Goal: Task Accomplishment & Management: Use online tool/utility

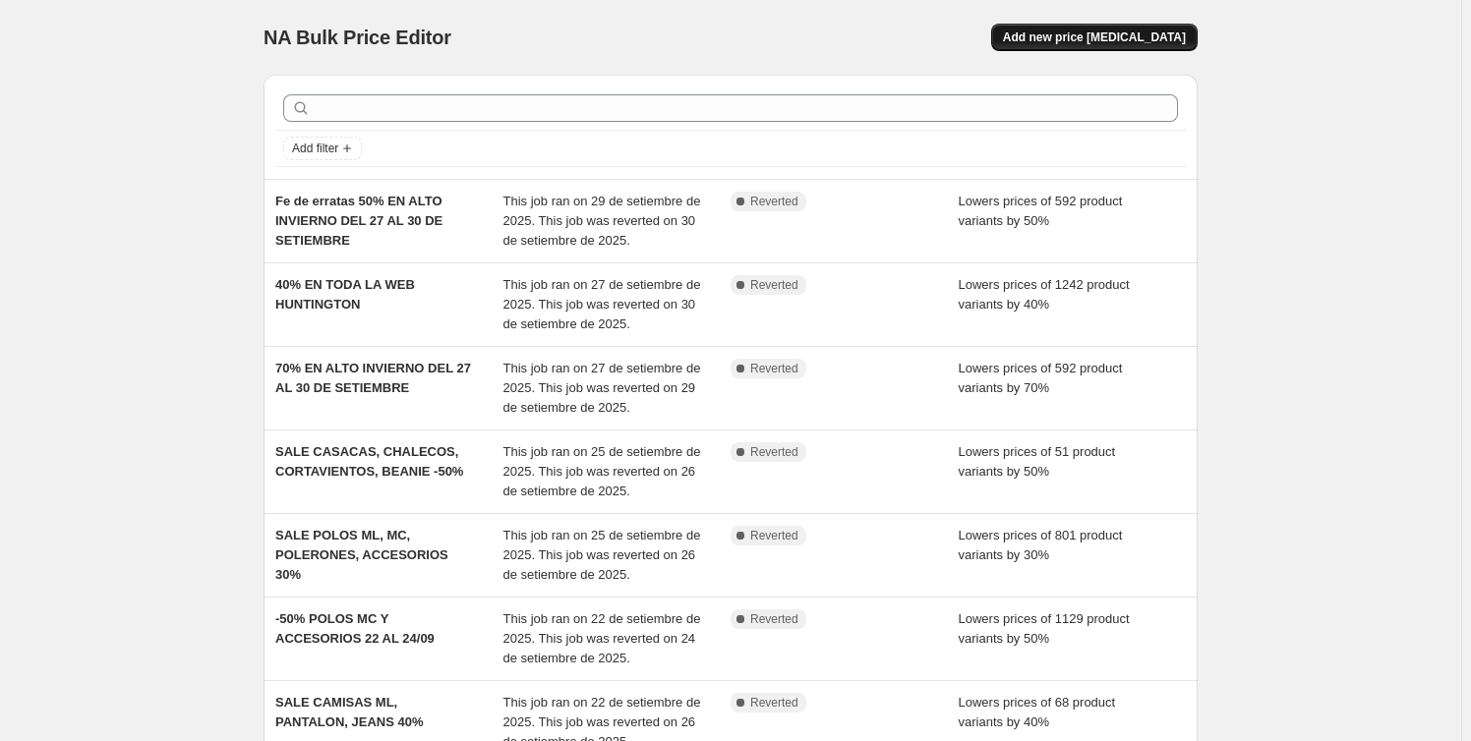
click at [1121, 31] on span "Add new price [MEDICAL_DATA]" at bounding box center [1094, 38] width 183 height 16
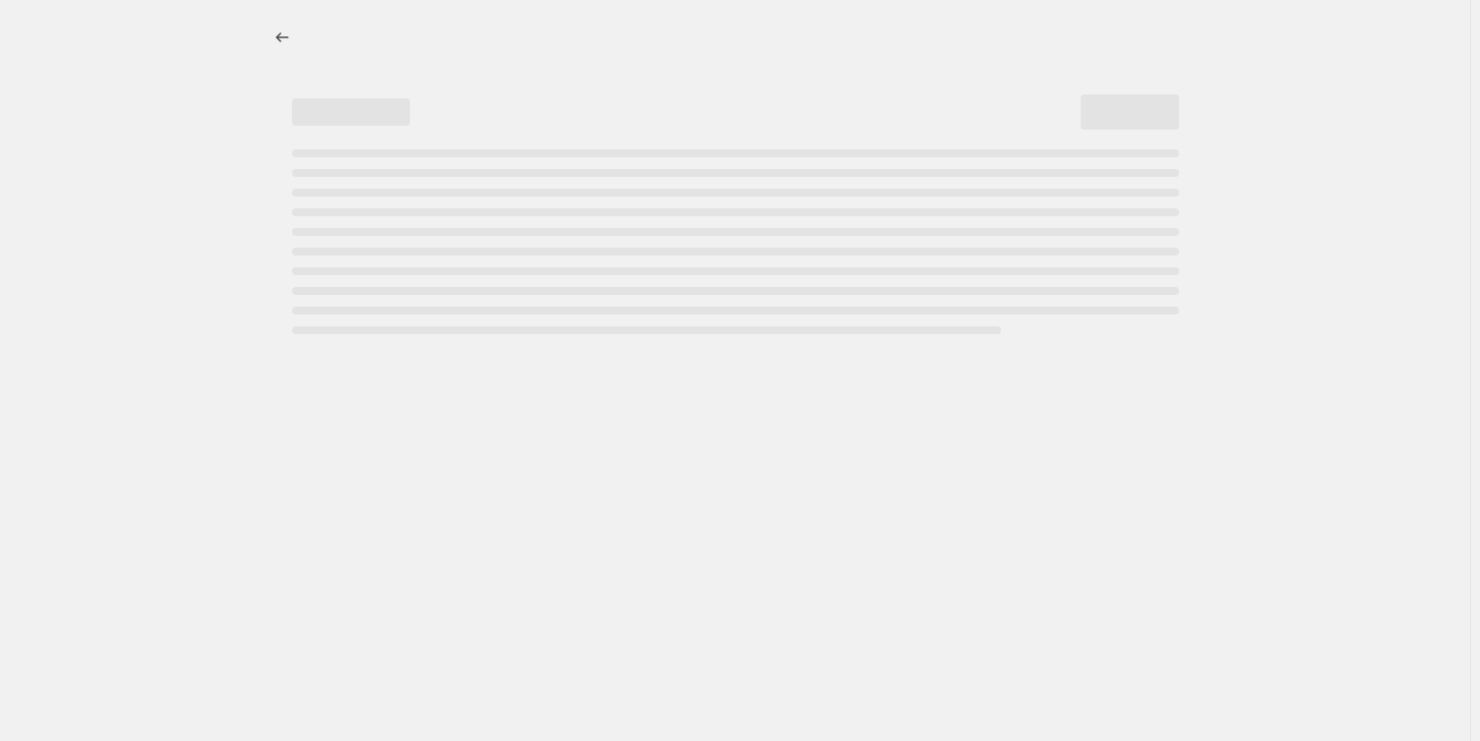
select select "percentage"
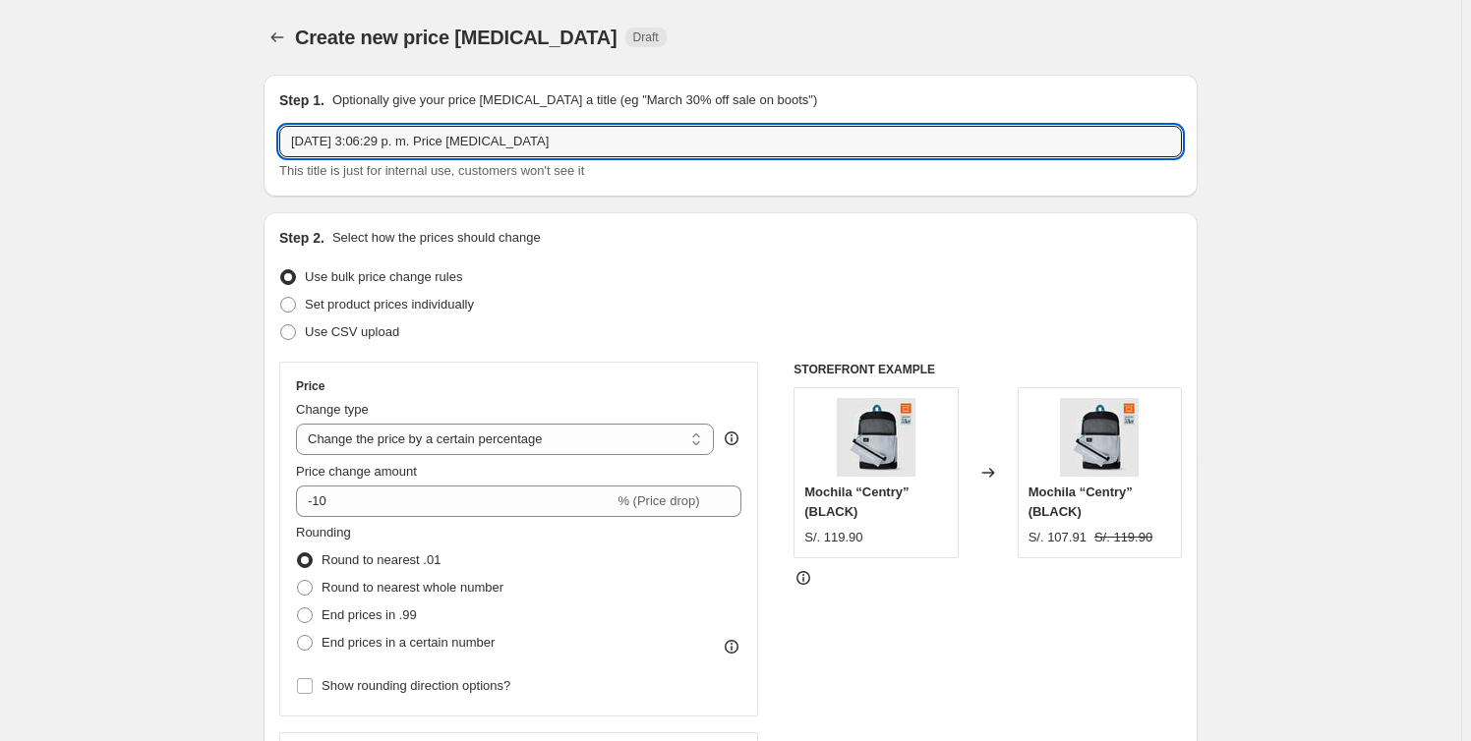
drag, startPoint x: 560, startPoint y: 145, endPoint x: -209, endPoint y: 94, distance: 770.7
click at [0, 94] on html "Home Settings Plans Skip to content Create new price [MEDICAL_DATA]. This page …" at bounding box center [735, 370] width 1471 height 741
paste input "24h Sale 50% de dsc en Polos MC y ML"
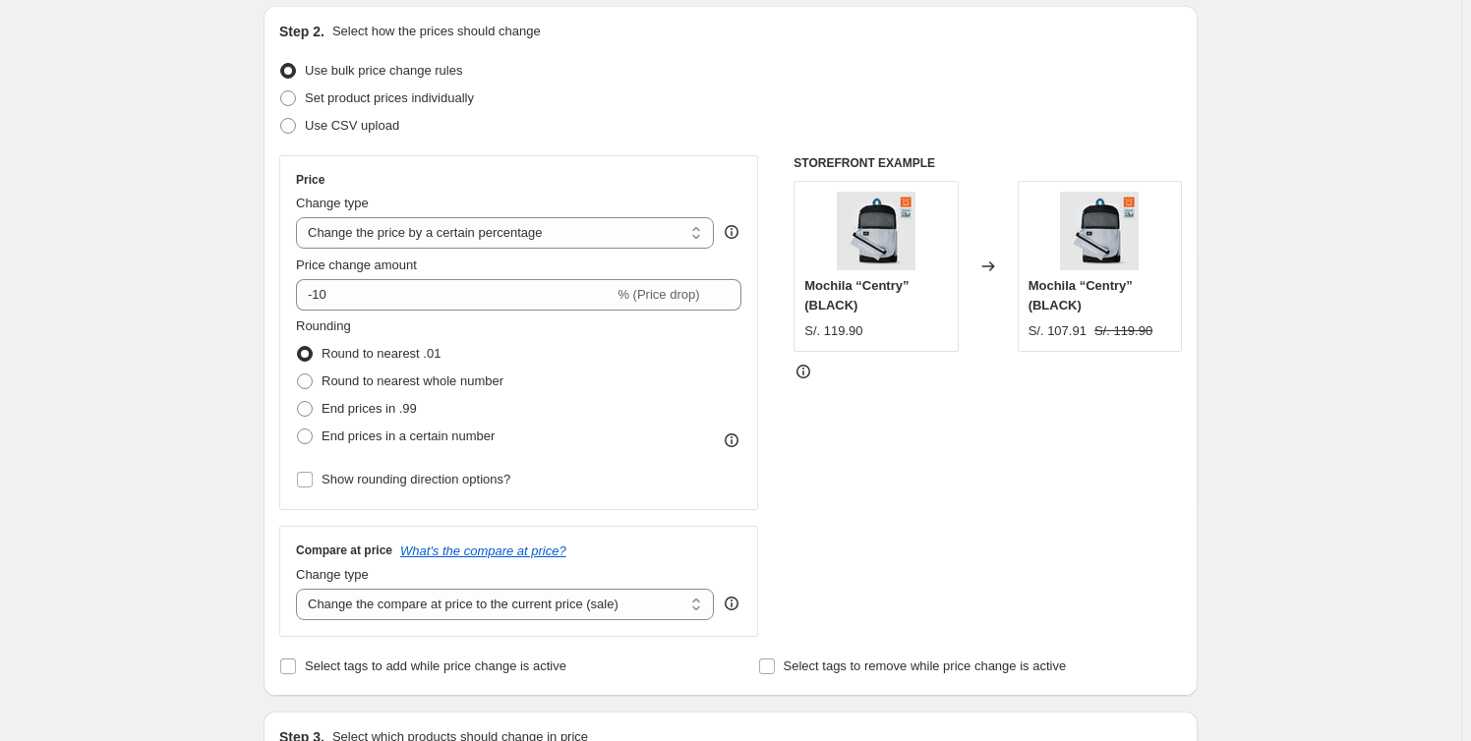
scroll to position [267, 0]
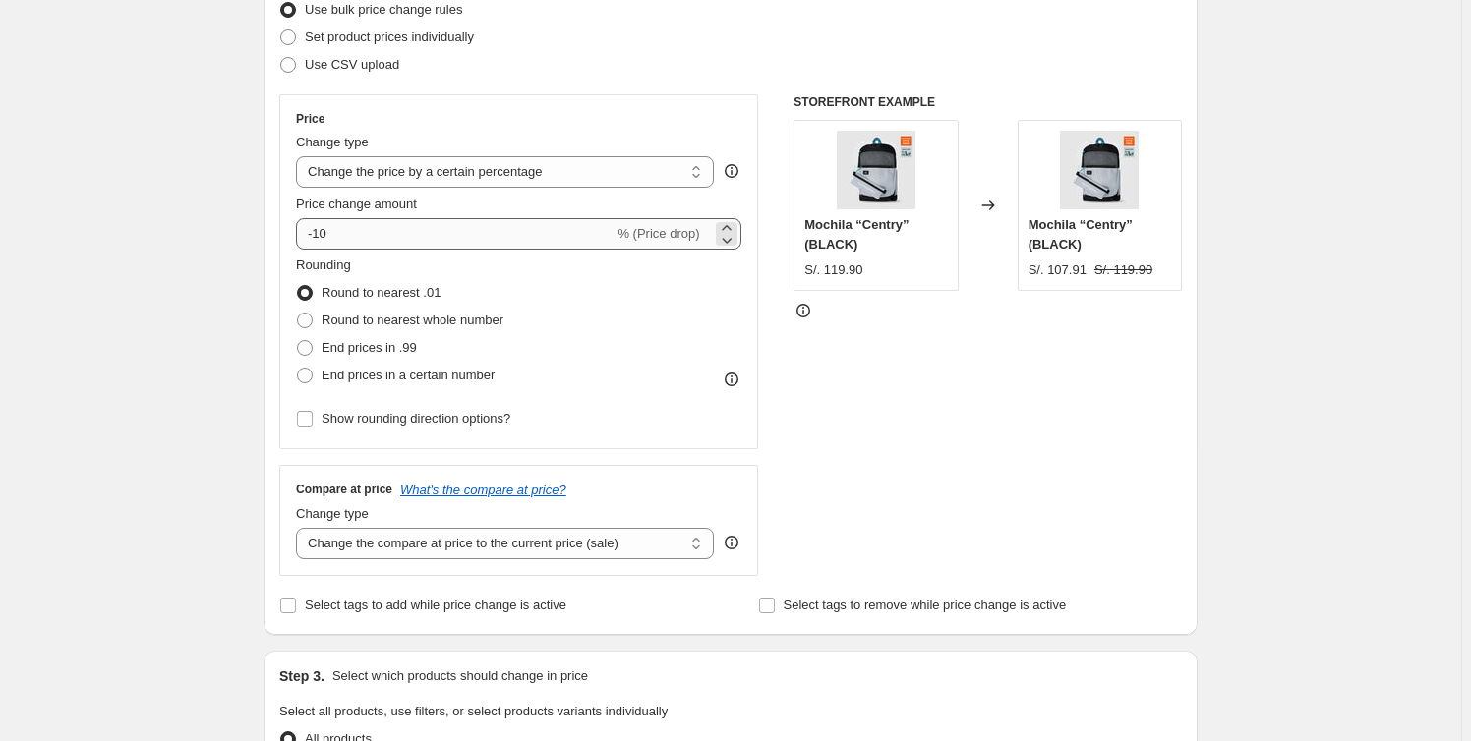
type input "24h Sale 50% de dsc en Polos MC y ML"
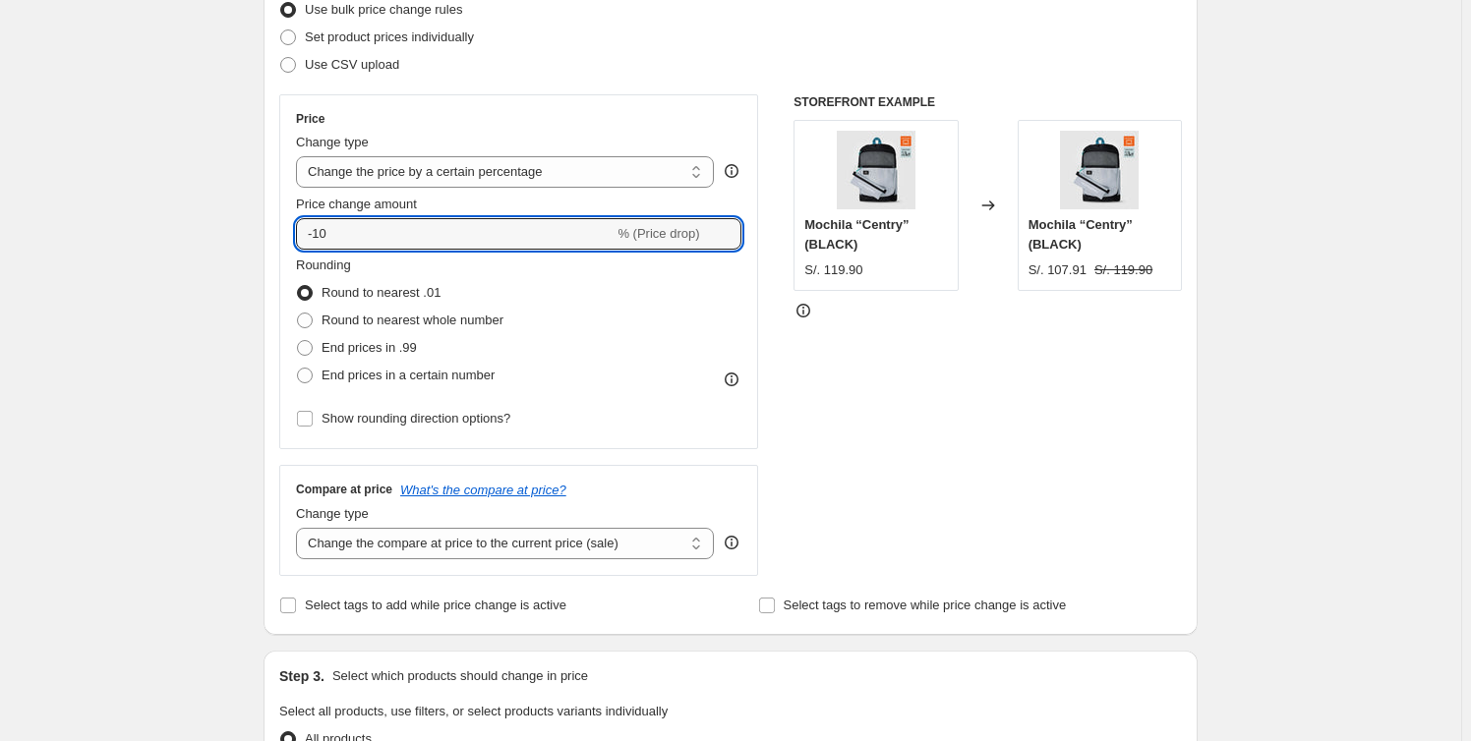
drag, startPoint x: 433, startPoint y: 244, endPoint x: 100, endPoint y: 222, distance: 333.1
click at [100, 222] on div "Create new price [MEDICAL_DATA]. This page is ready Create new price [MEDICAL_D…" at bounding box center [730, 716] width 1461 height 1966
type input "-50"
click at [230, 483] on div "Create new price [MEDICAL_DATA]. This page is ready Create new price [MEDICAL_D…" at bounding box center [730, 716] width 1461 height 1966
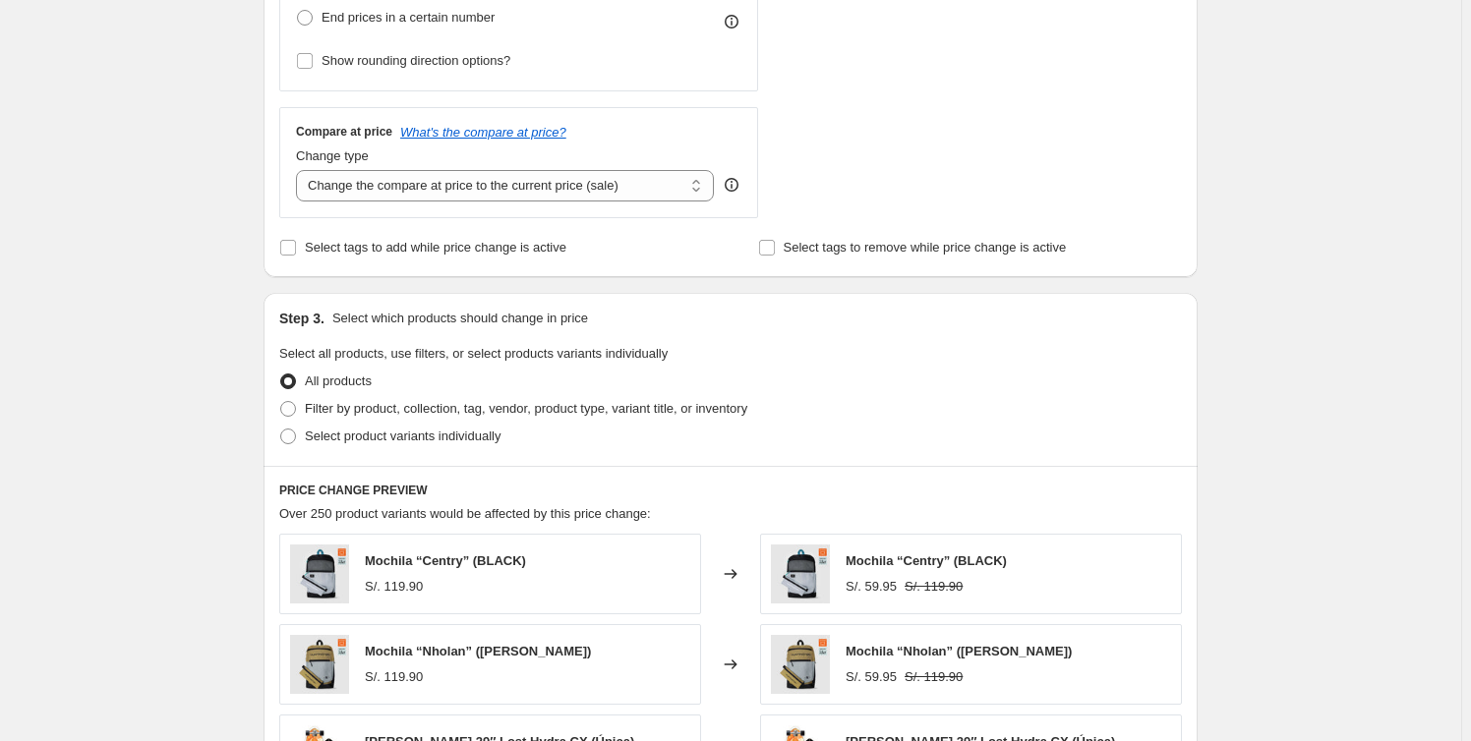
scroll to position [715, 0]
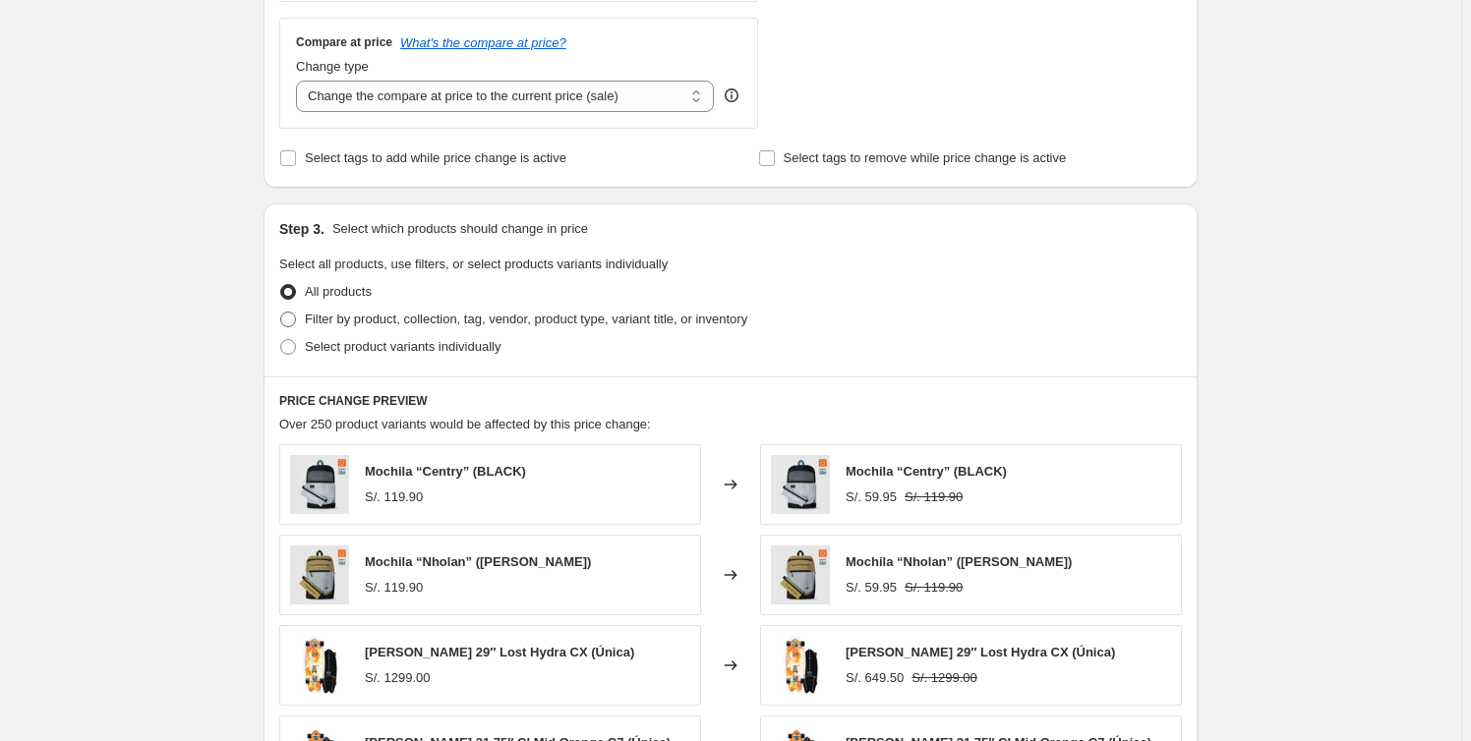
click at [430, 322] on span "Filter by product, collection, tag, vendor, product type, variant title, or inv…" at bounding box center [526, 319] width 443 height 15
click at [281, 313] on input "Filter by product, collection, tag, vendor, product type, variant title, or inv…" at bounding box center [280, 312] width 1 height 1
radio input "true"
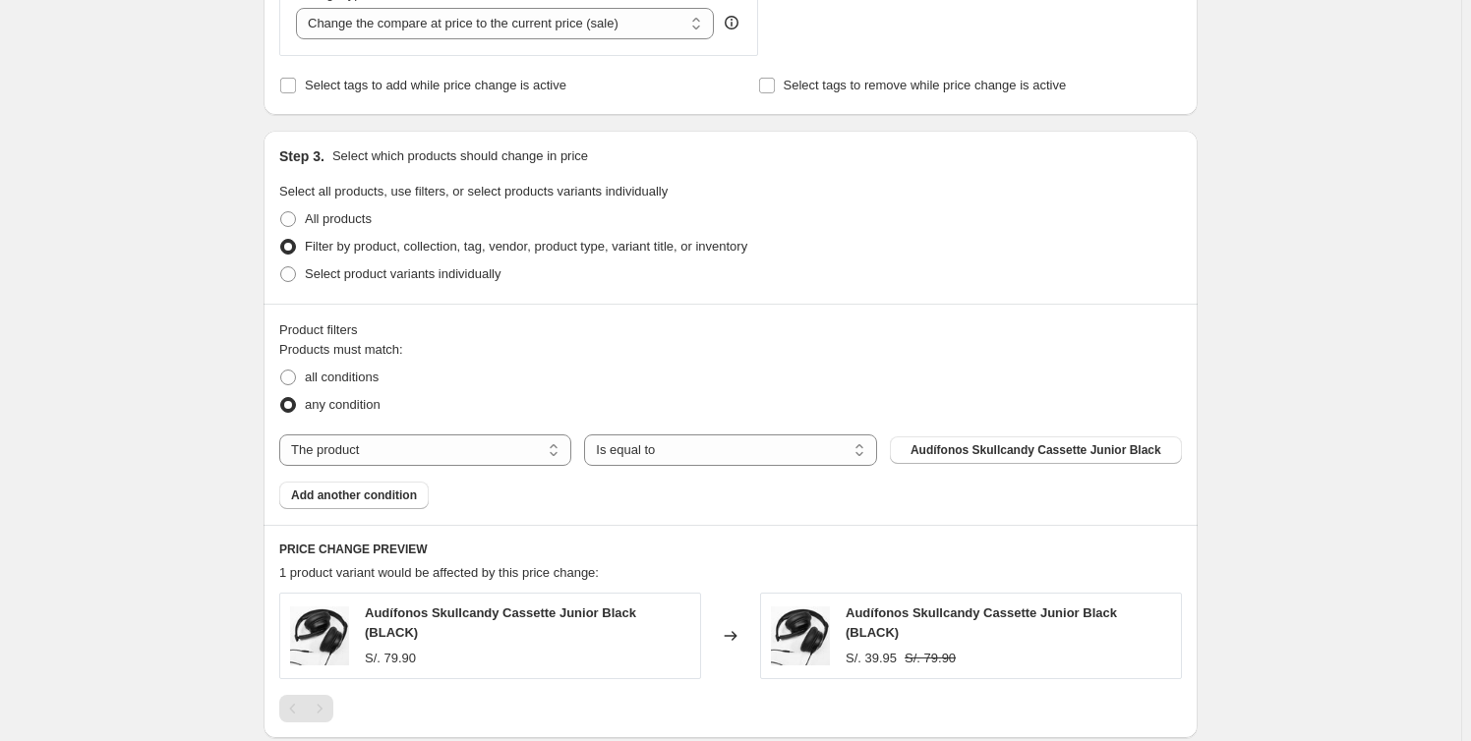
scroll to position [894, 0]
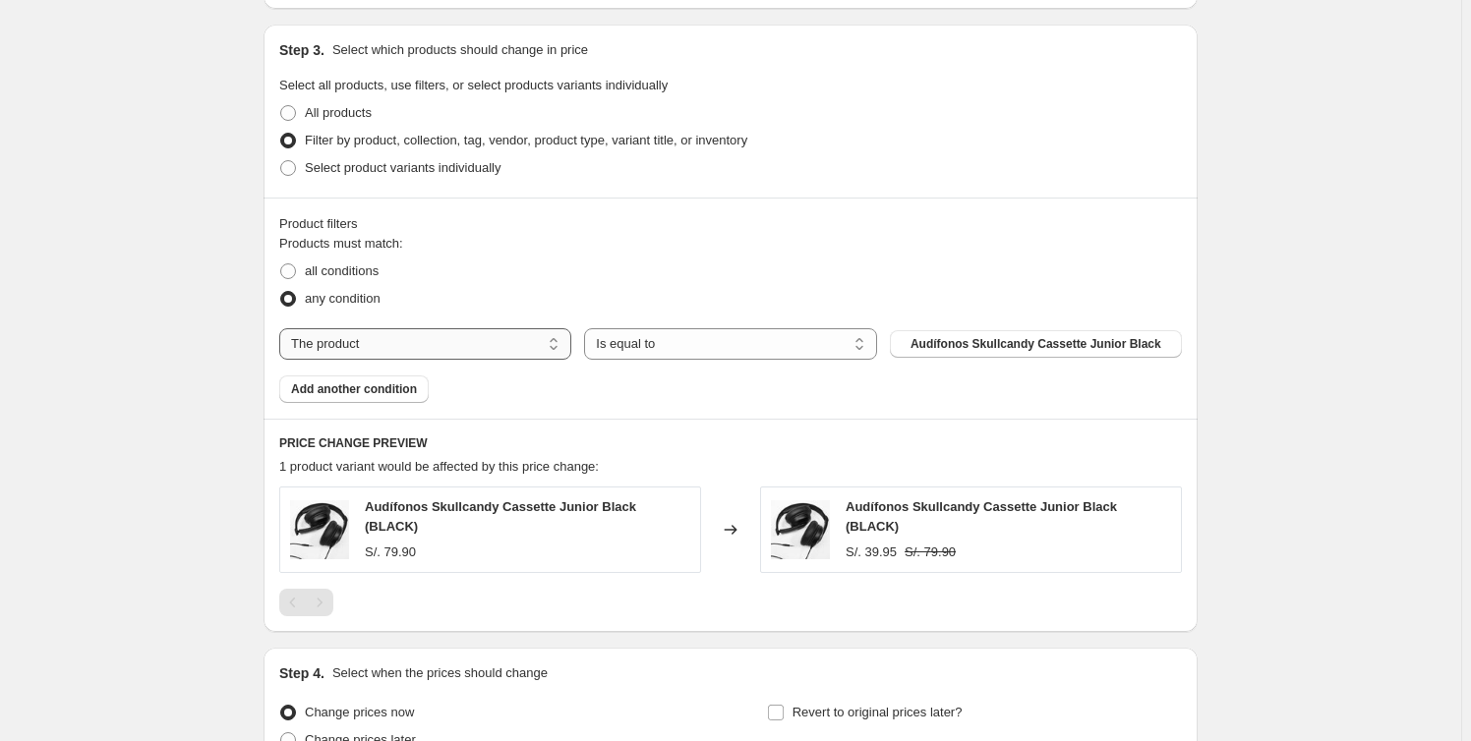
click at [516, 349] on select "The product The product's collection The product's tag The product's vendor The…" at bounding box center [425, 343] width 292 height 31
select select "collection"
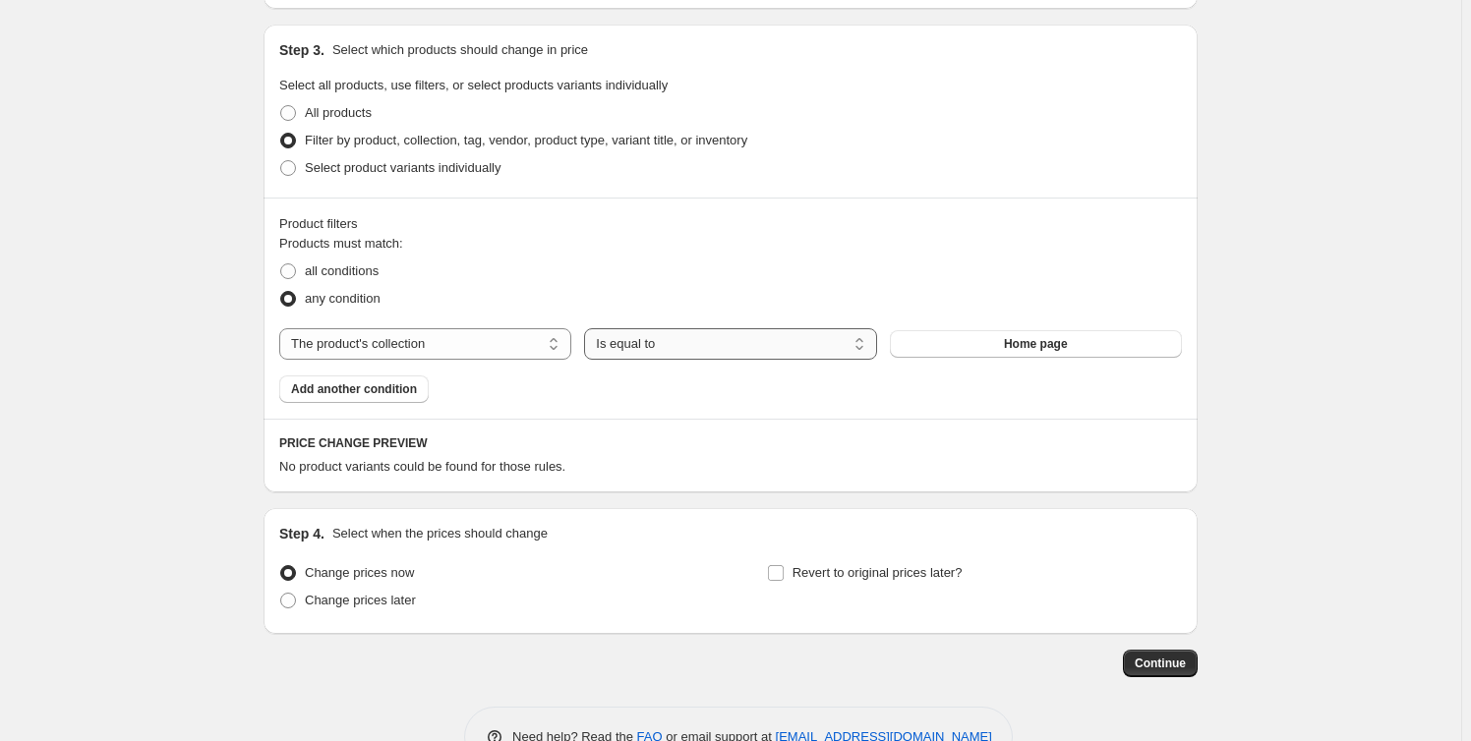
click at [797, 342] on select "Is equal to Is not equal to" at bounding box center [730, 343] width 292 height 31
click at [588, 328] on select "Is equal to Is not equal to" at bounding box center [730, 343] width 292 height 31
click at [1010, 352] on button "Home page" at bounding box center [1036, 344] width 292 height 28
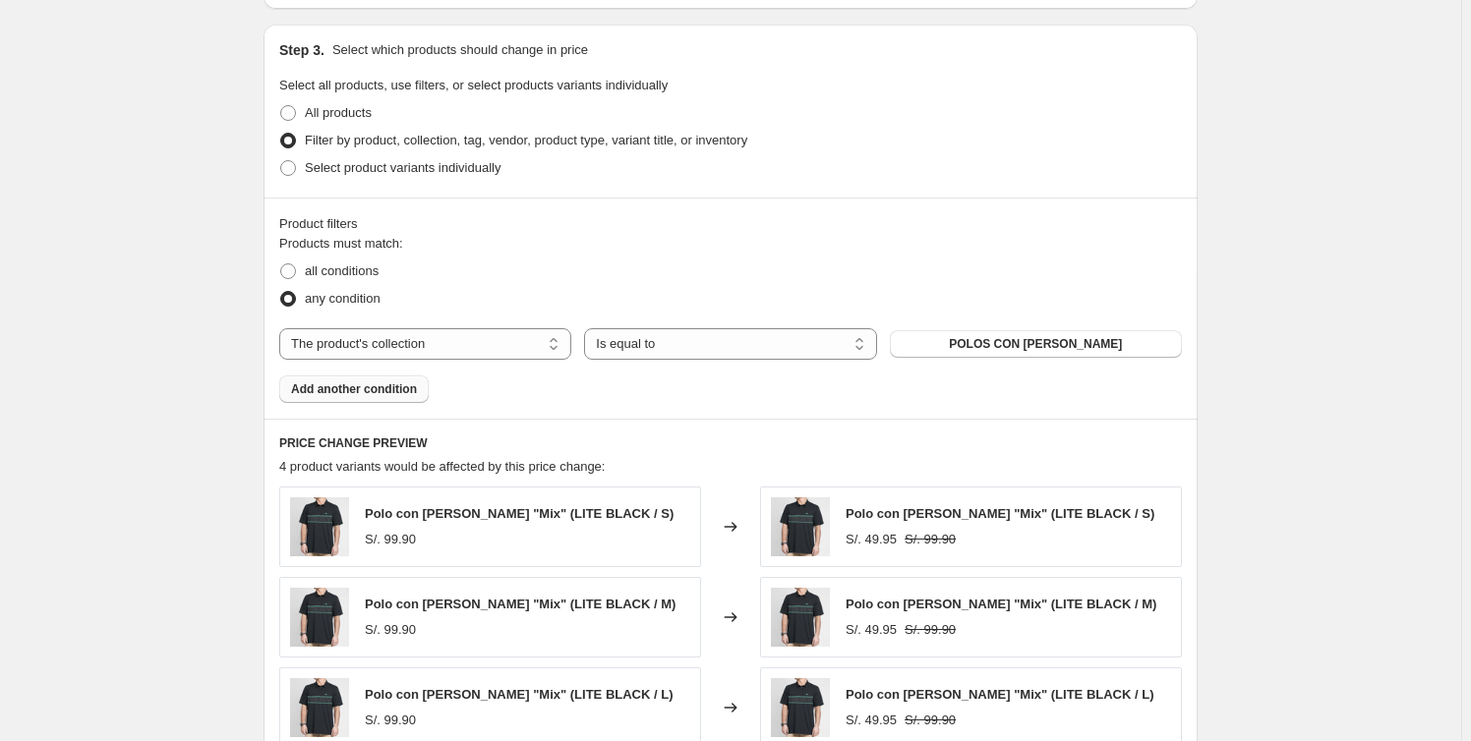
click at [393, 397] on button "Add another condition" at bounding box center [353, 390] width 149 height 28
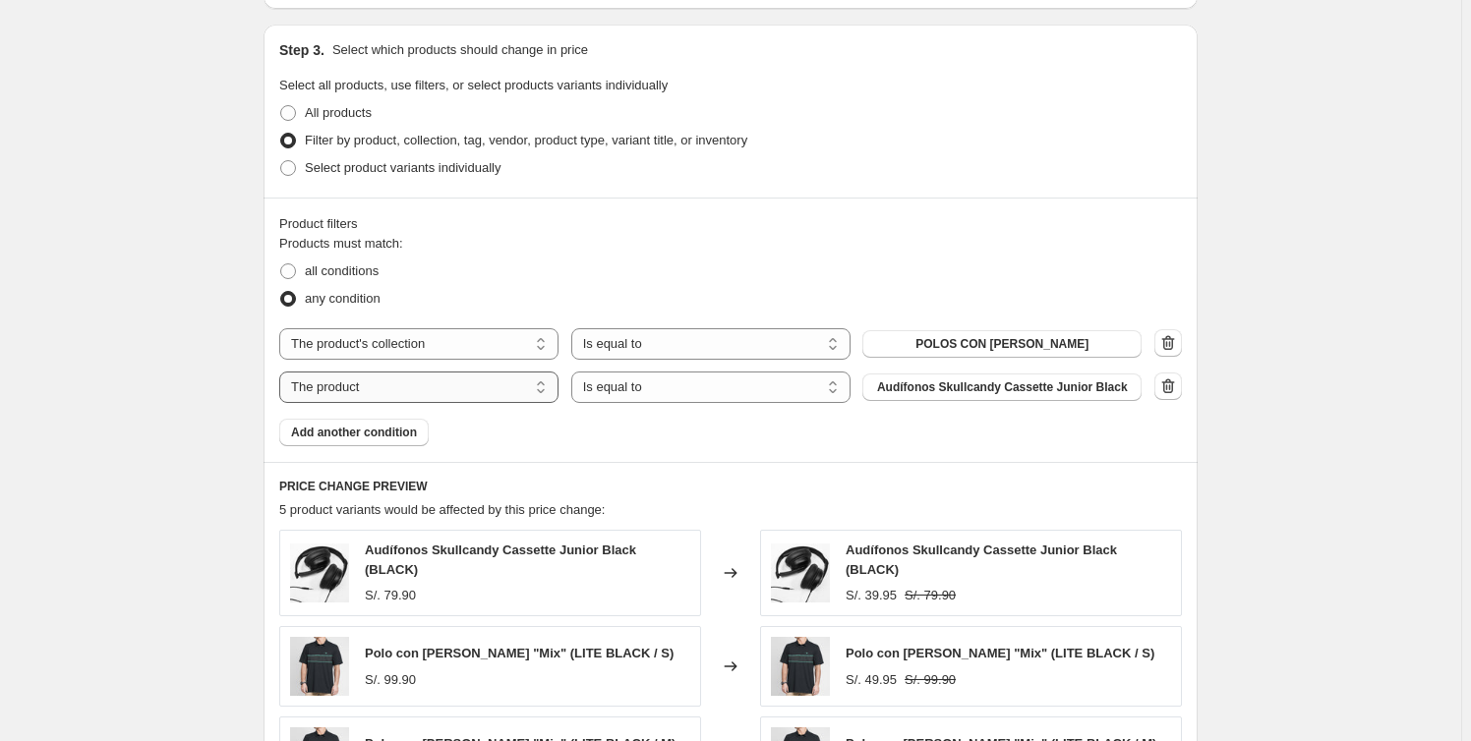
click at [506, 384] on select "The product The product's collection The product's tag The product's vendor The…" at bounding box center [418, 387] width 279 height 31
select select "collection"
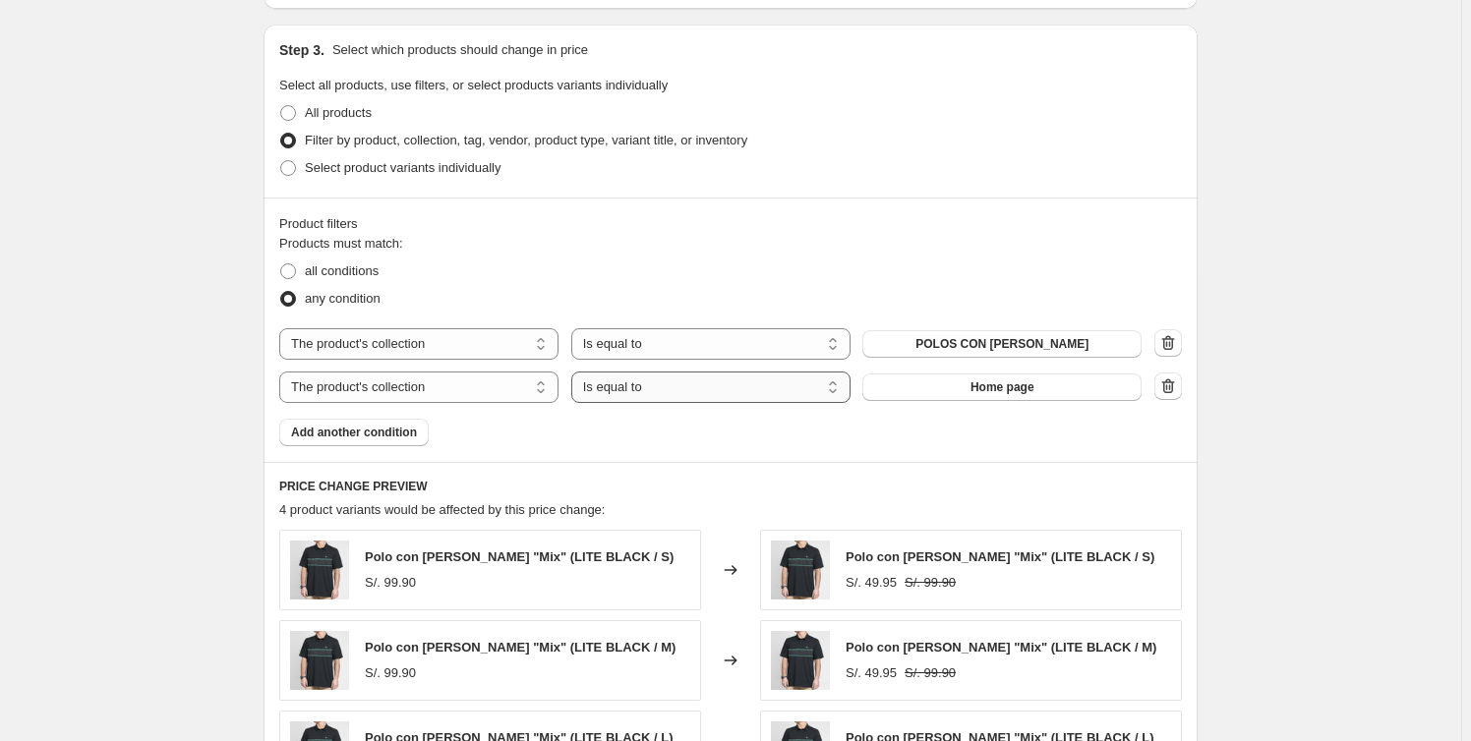
click at [744, 392] on select "Is equal to Is not equal to" at bounding box center [710, 387] width 279 height 31
click at [575, 372] on select "Is equal to Is not equal to" at bounding box center [710, 387] width 279 height 31
click at [1026, 384] on span "Home page" at bounding box center [1003, 388] width 64 height 16
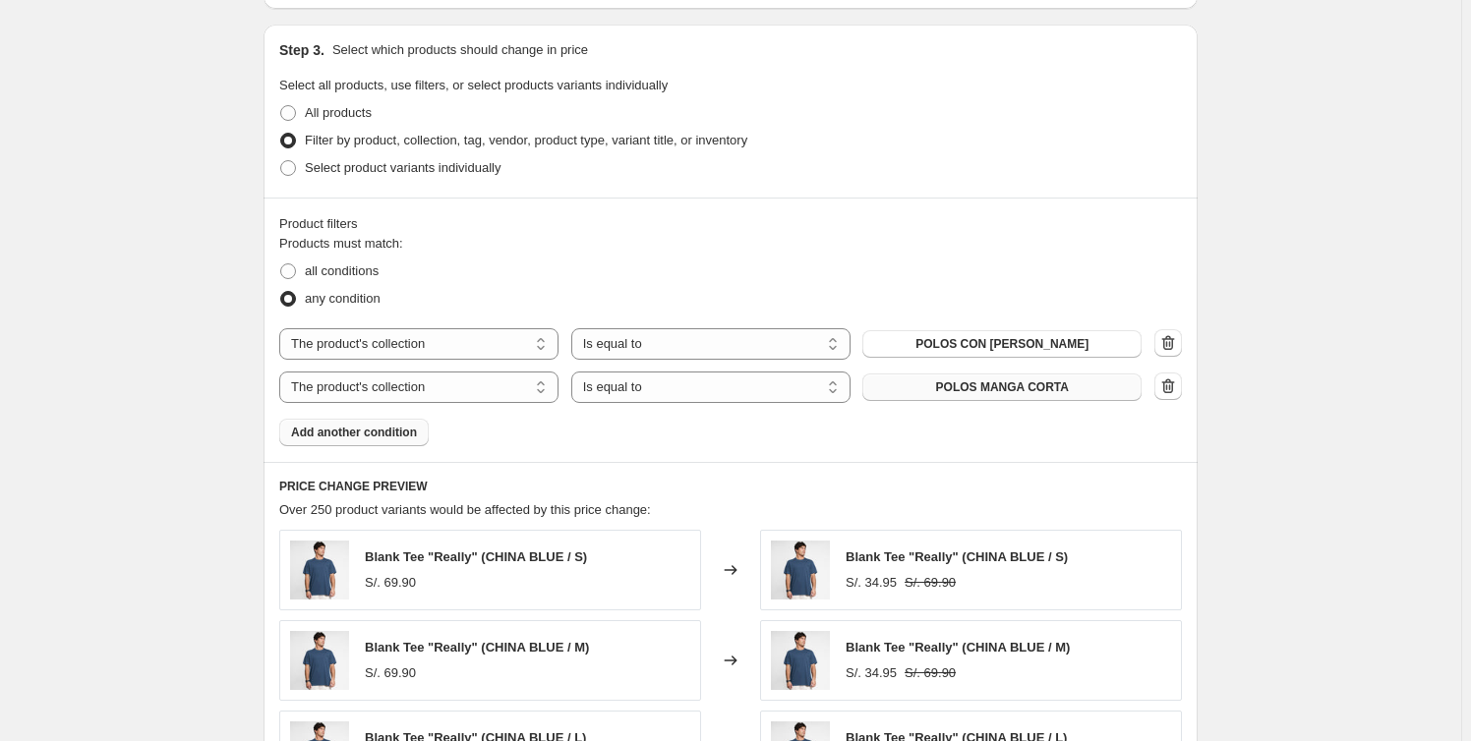
click at [385, 429] on span "Add another condition" at bounding box center [354, 433] width 126 height 16
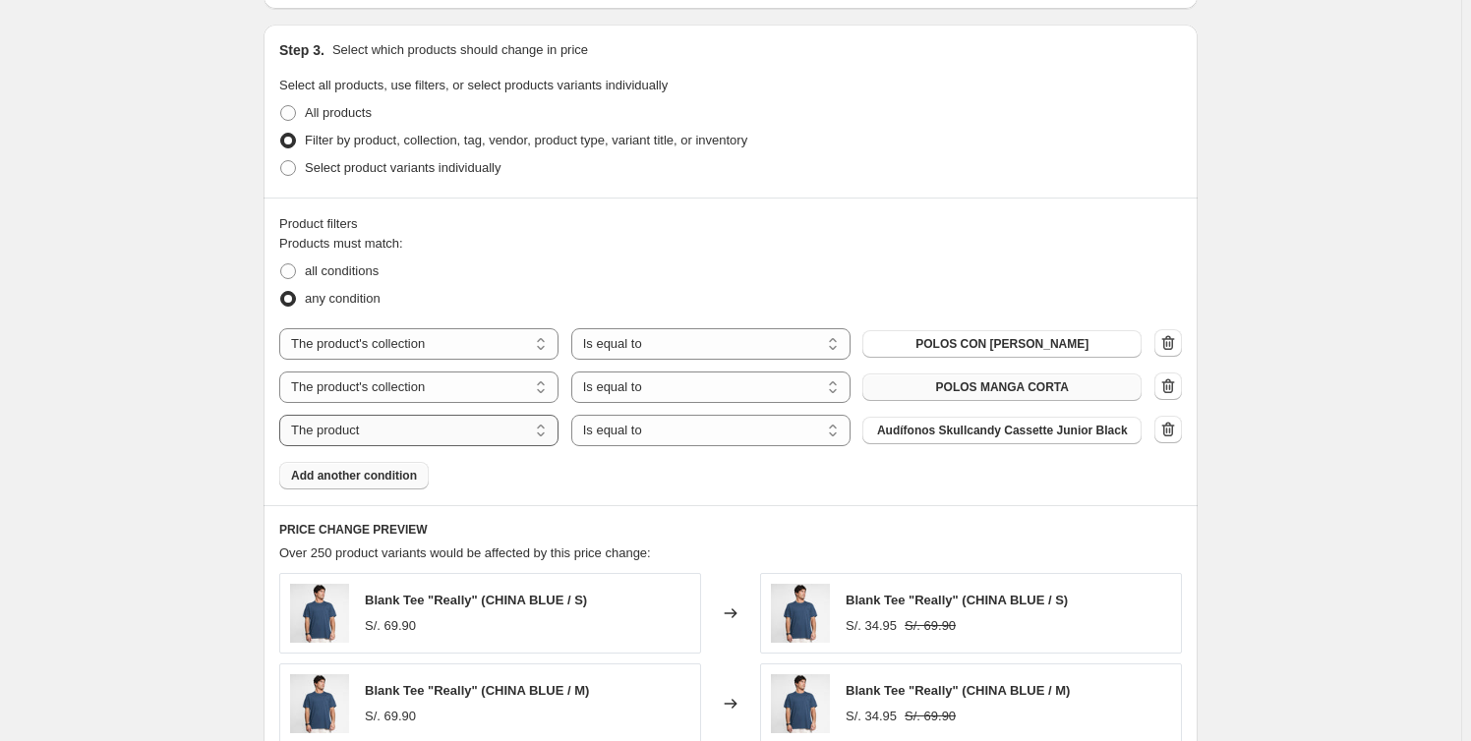
click at [481, 426] on select "The product The product's collection The product's tag The product's vendor The…" at bounding box center [418, 430] width 279 height 31
select select "collection"
click at [1022, 436] on span "Home page" at bounding box center [1003, 431] width 64 height 16
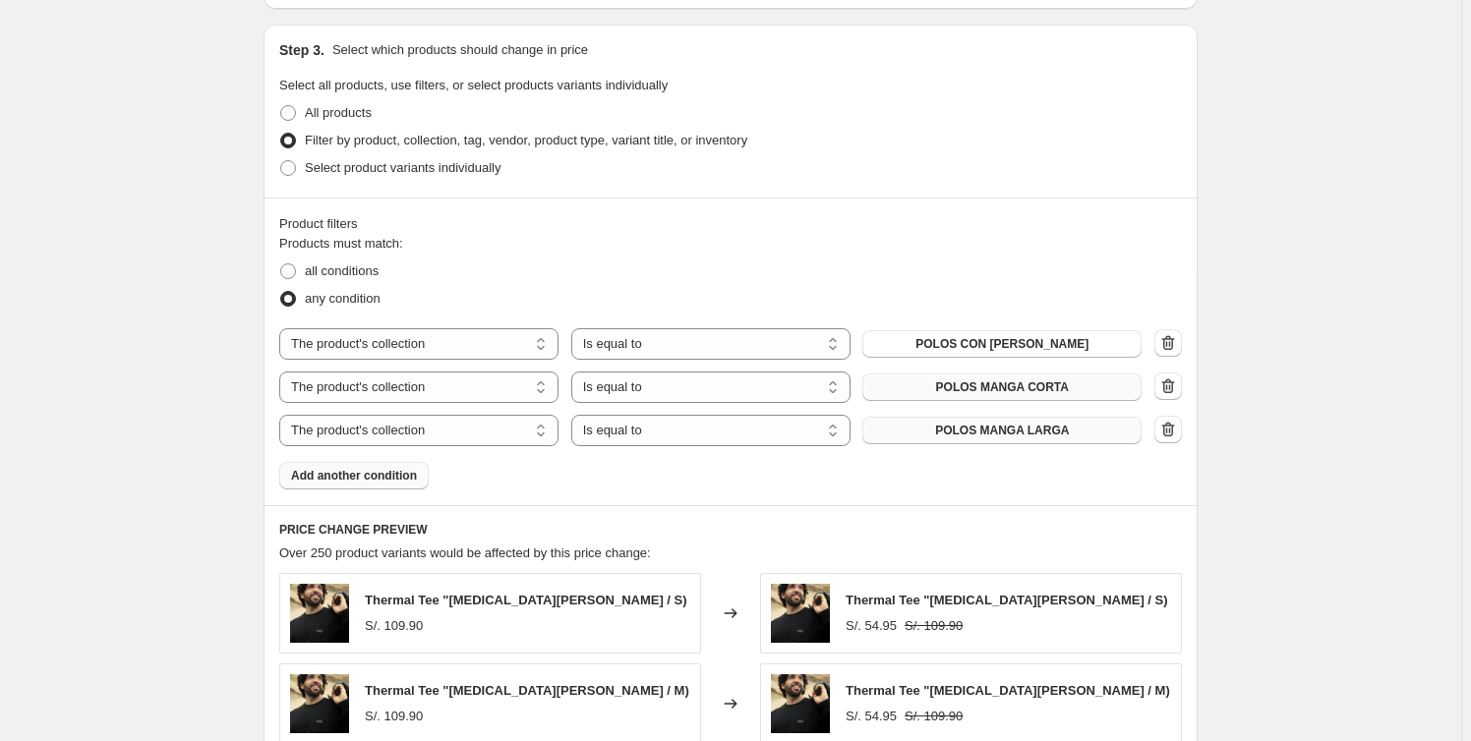
click at [1359, 338] on div "Create new price [MEDICAL_DATA]. This page is ready Create new price [MEDICAL_D…" at bounding box center [730, 246] width 1461 height 2280
click at [1359, 336] on div "Create new price [MEDICAL_DATA]. This page is ready Create new price [MEDICAL_D…" at bounding box center [730, 246] width 1461 height 2280
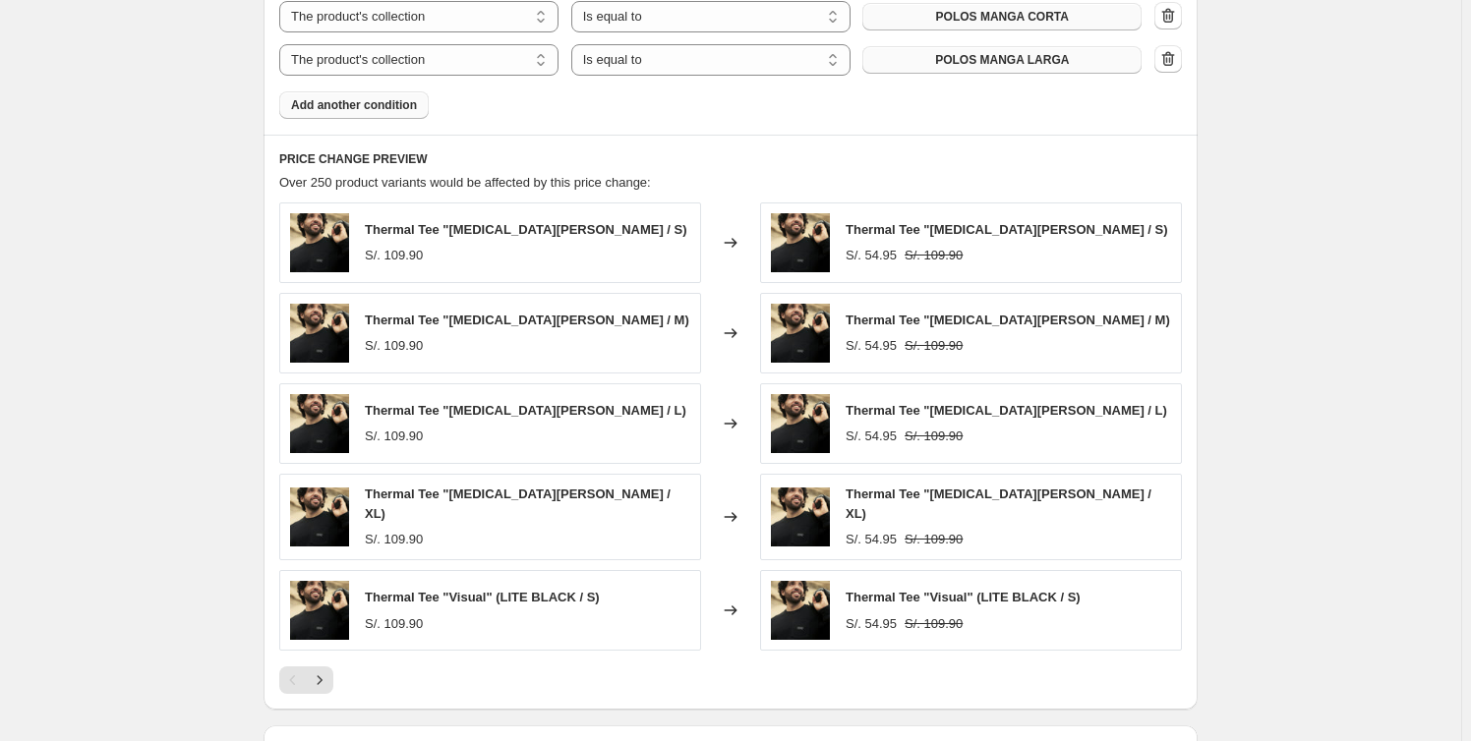
scroll to position [1531, 0]
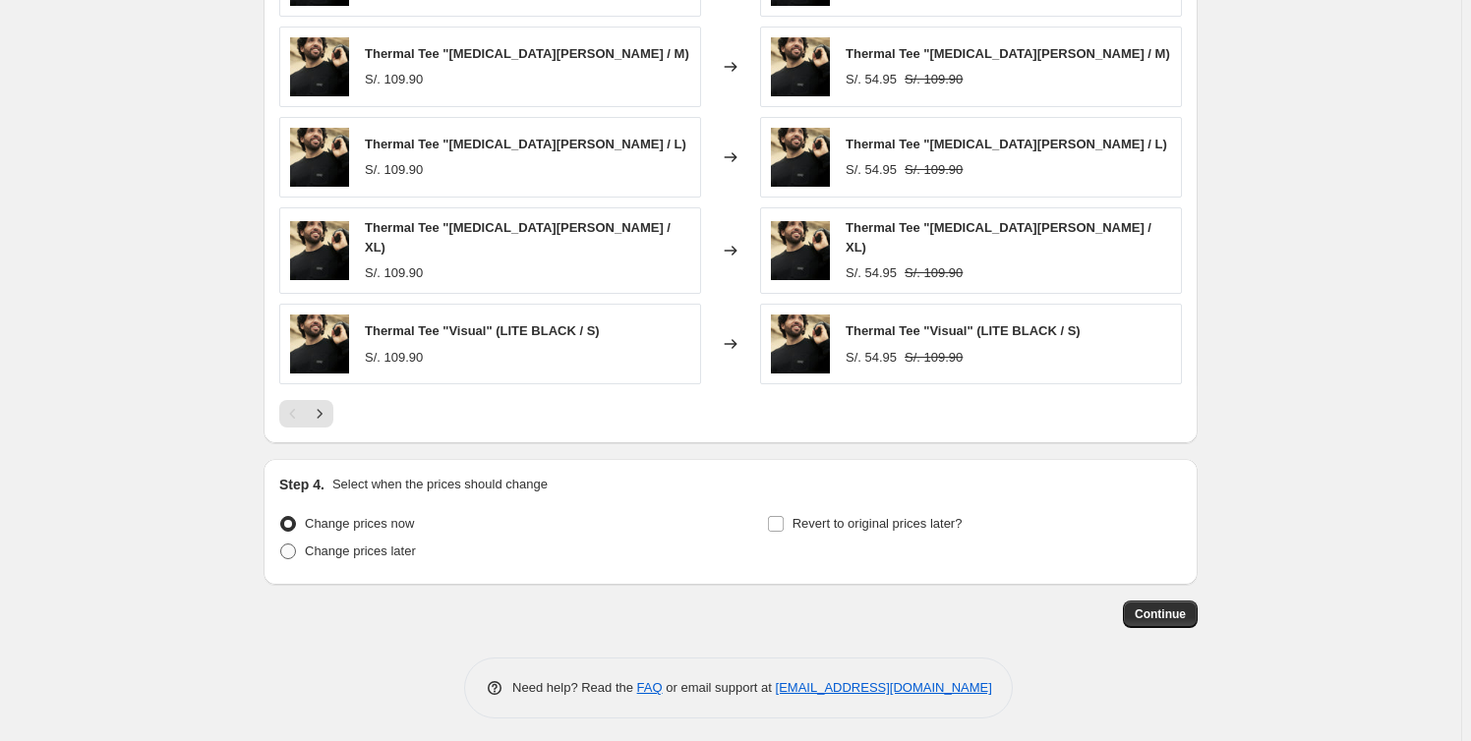
click at [343, 546] on span "Change prices later" at bounding box center [360, 551] width 111 height 15
click at [281, 545] on input "Change prices later" at bounding box center [280, 544] width 1 height 1
radio input "true"
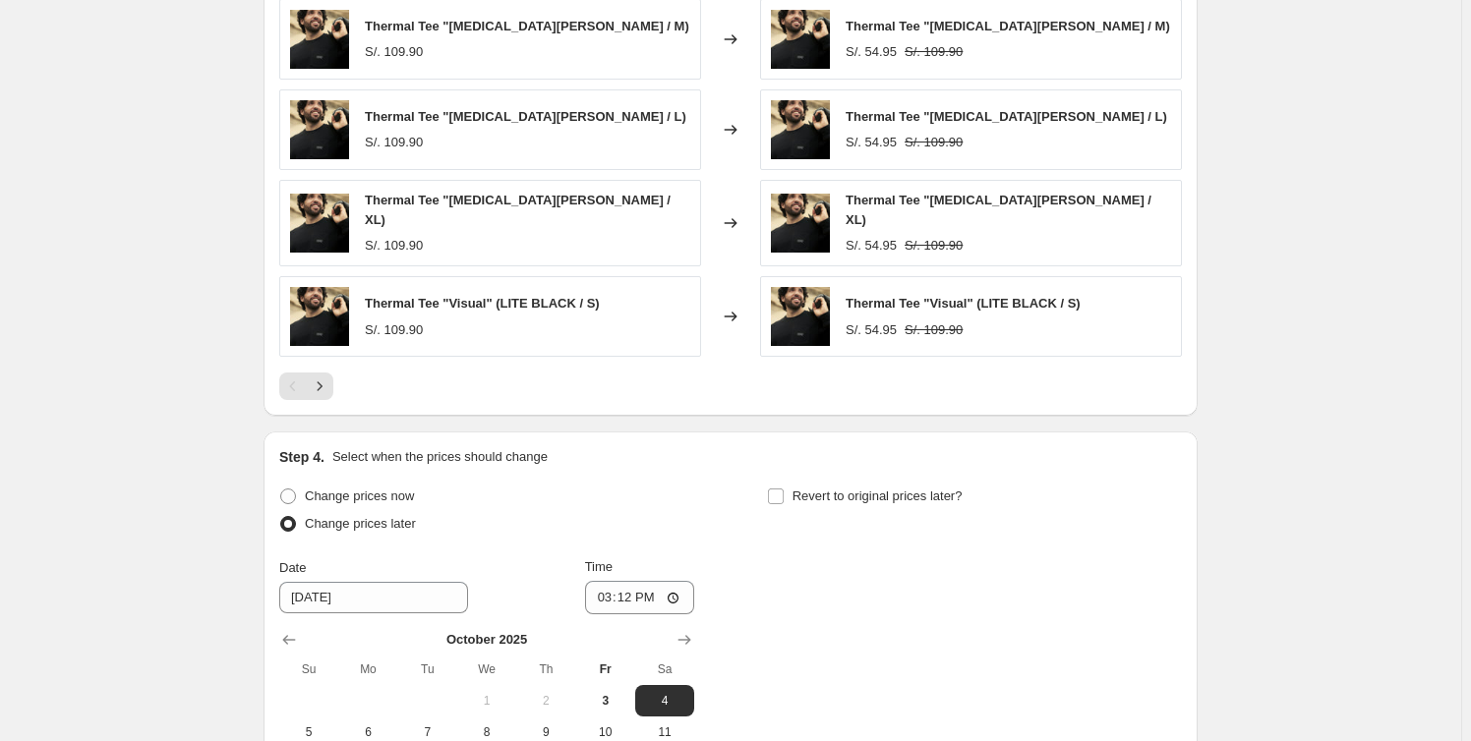
scroll to position [1800, 0]
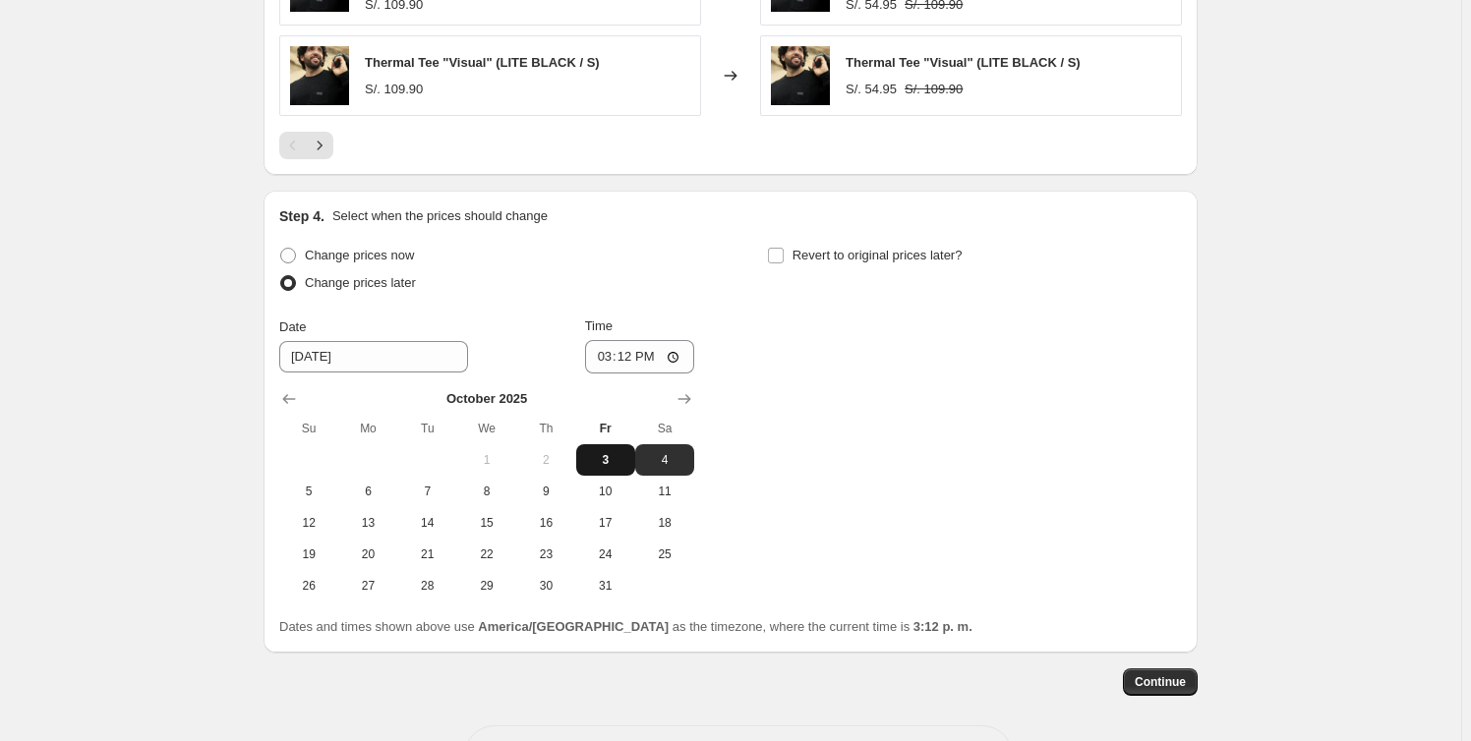
click at [616, 452] on span "3" at bounding box center [605, 460] width 43 height 16
type input "[DATE]"
click at [640, 347] on input "15:12" at bounding box center [640, 356] width 110 height 33
type input "23:59"
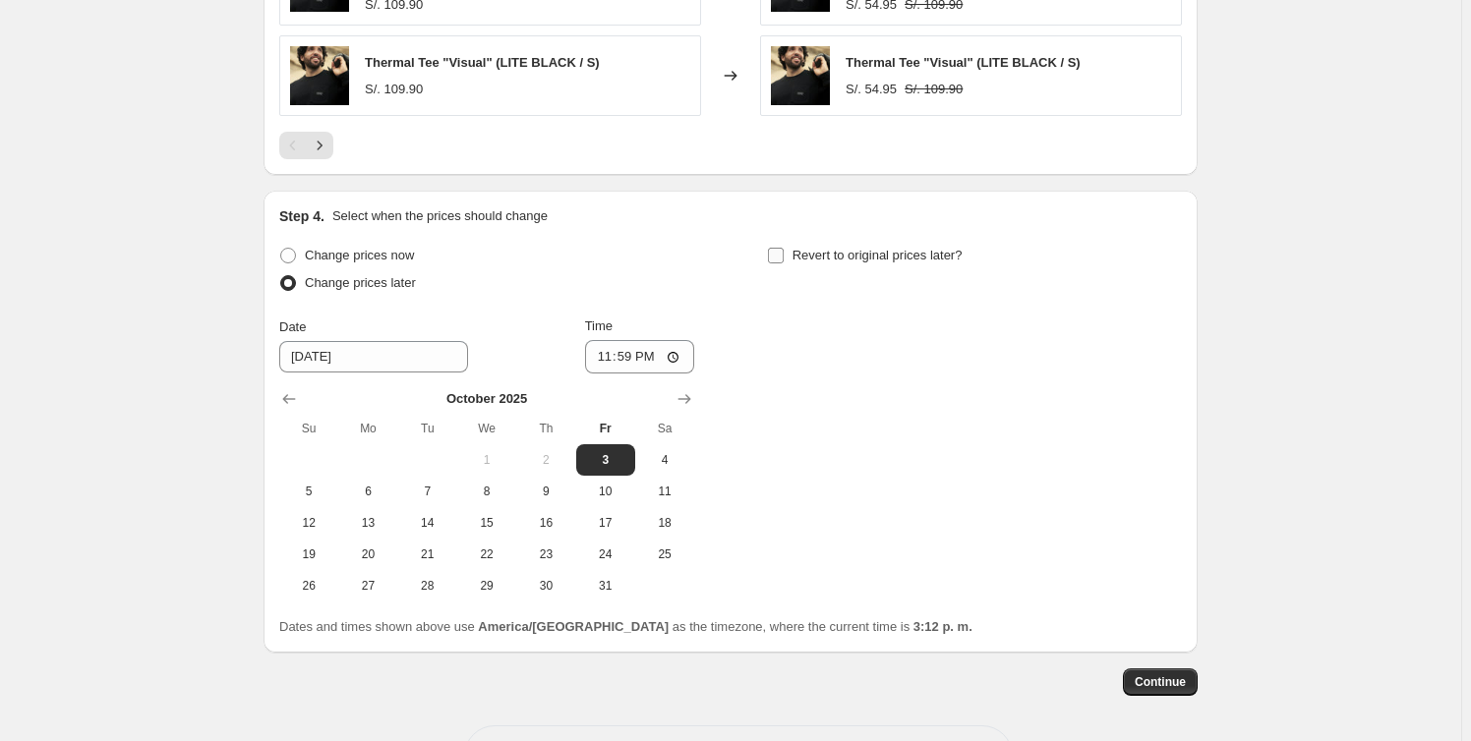
click at [784, 248] on input "Revert to original prices later?" at bounding box center [776, 256] width 16 height 16
checkbox input "true"
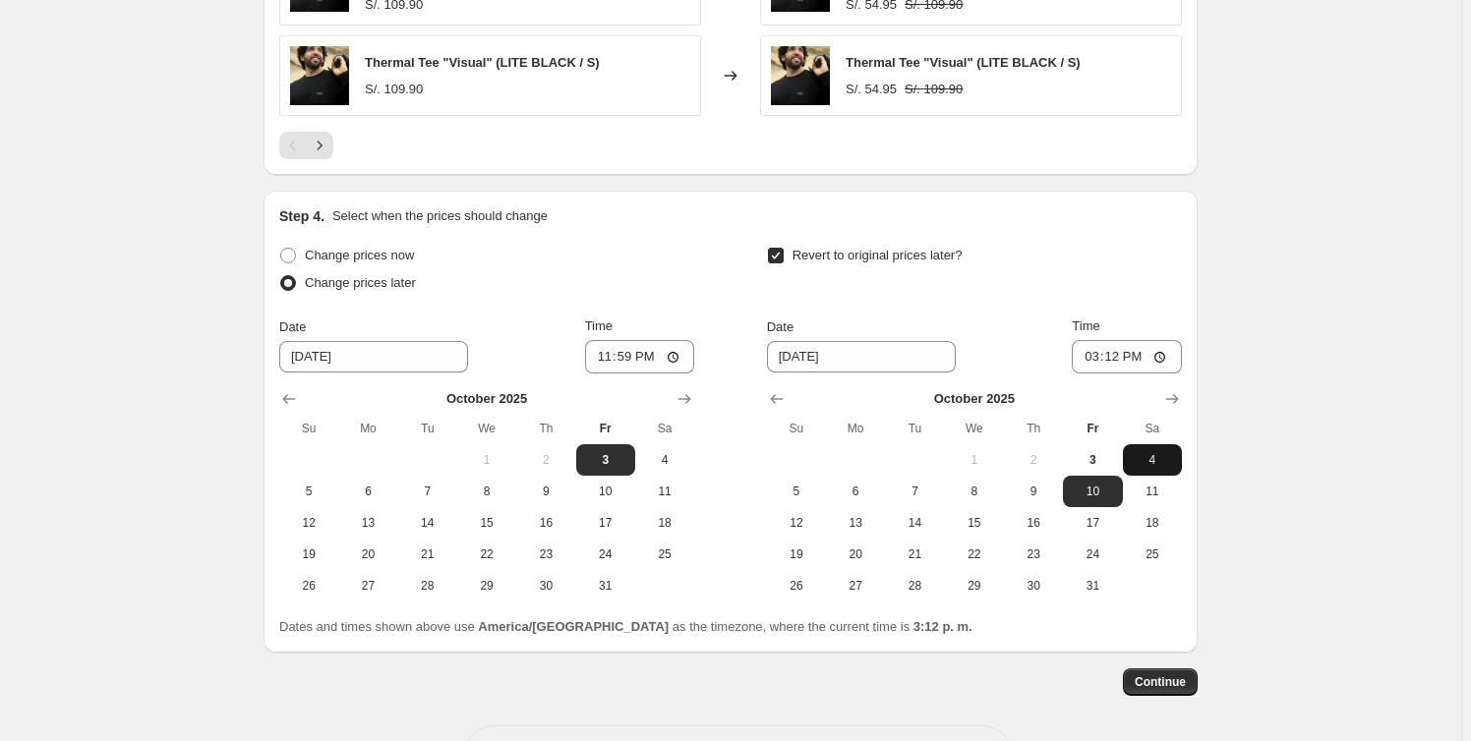
click at [1152, 456] on span "4" at bounding box center [1152, 460] width 43 height 16
type input "[DATE]"
click at [1115, 354] on input "15:12" at bounding box center [1127, 356] width 110 height 33
type input "23:59"
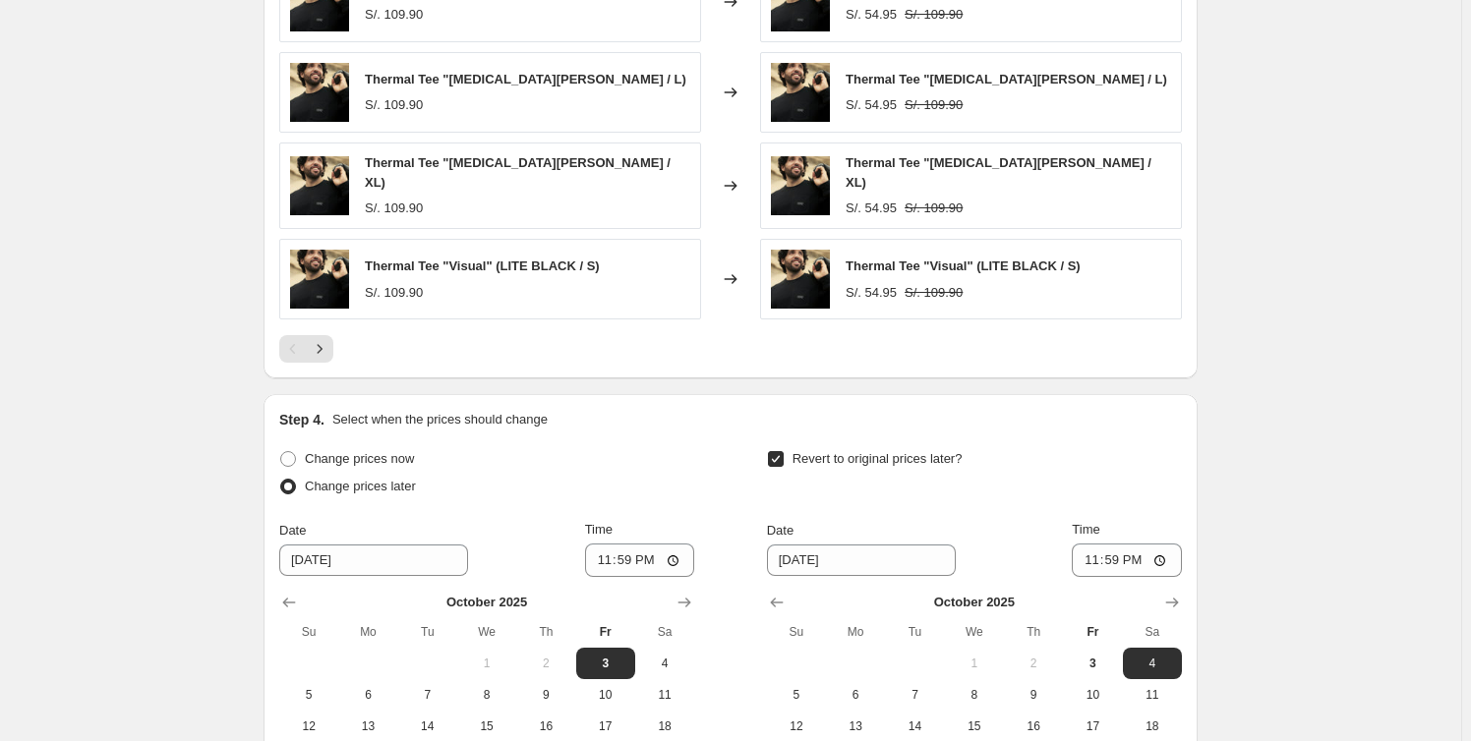
scroll to position [1519, 0]
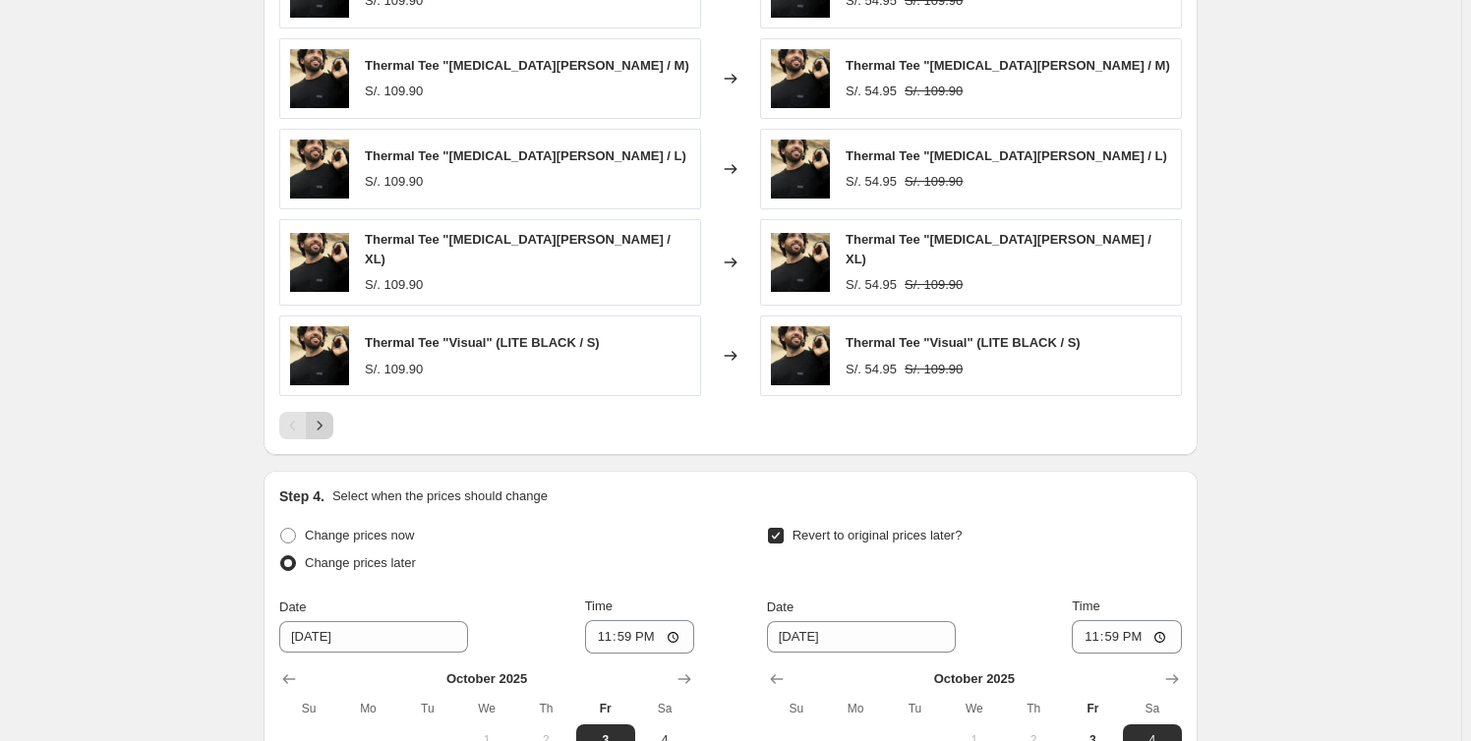
click at [316, 417] on icon "Next" at bounding box center [320, 426] width 20 height 20
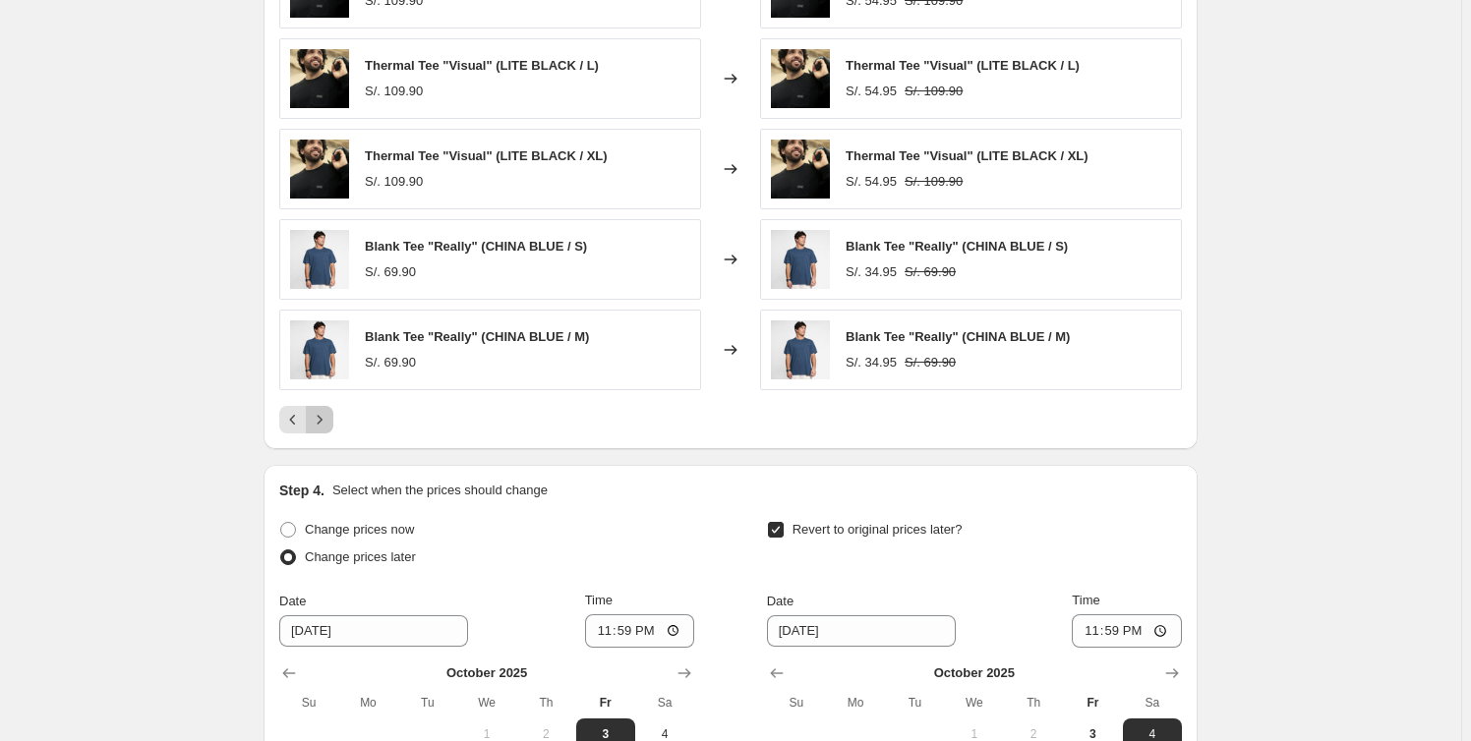
click at [324, 418] on icon "Next" at bounding box center [320, 420] width 20 height 20
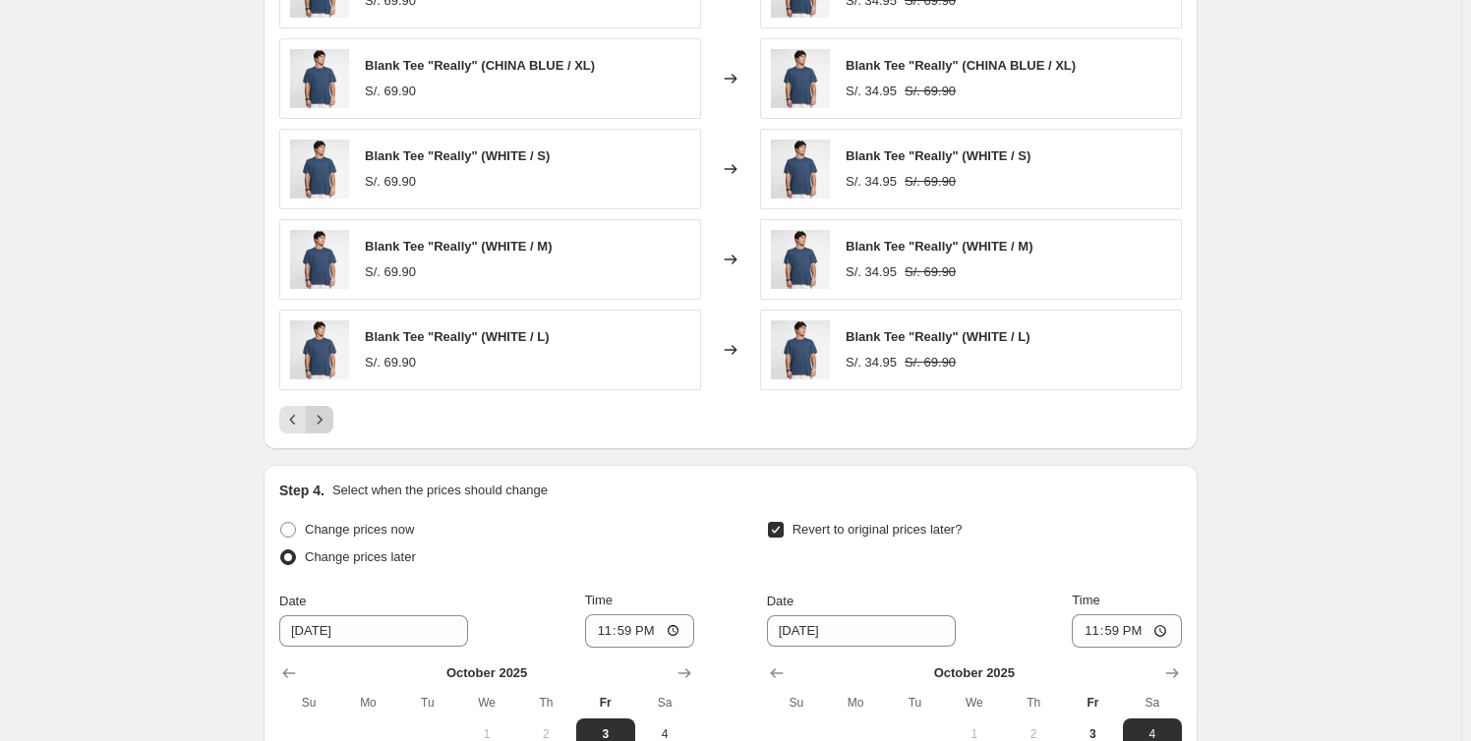
click at [324, 418] on icon "Next" at bounding box center [320, 420] width 20 height 20
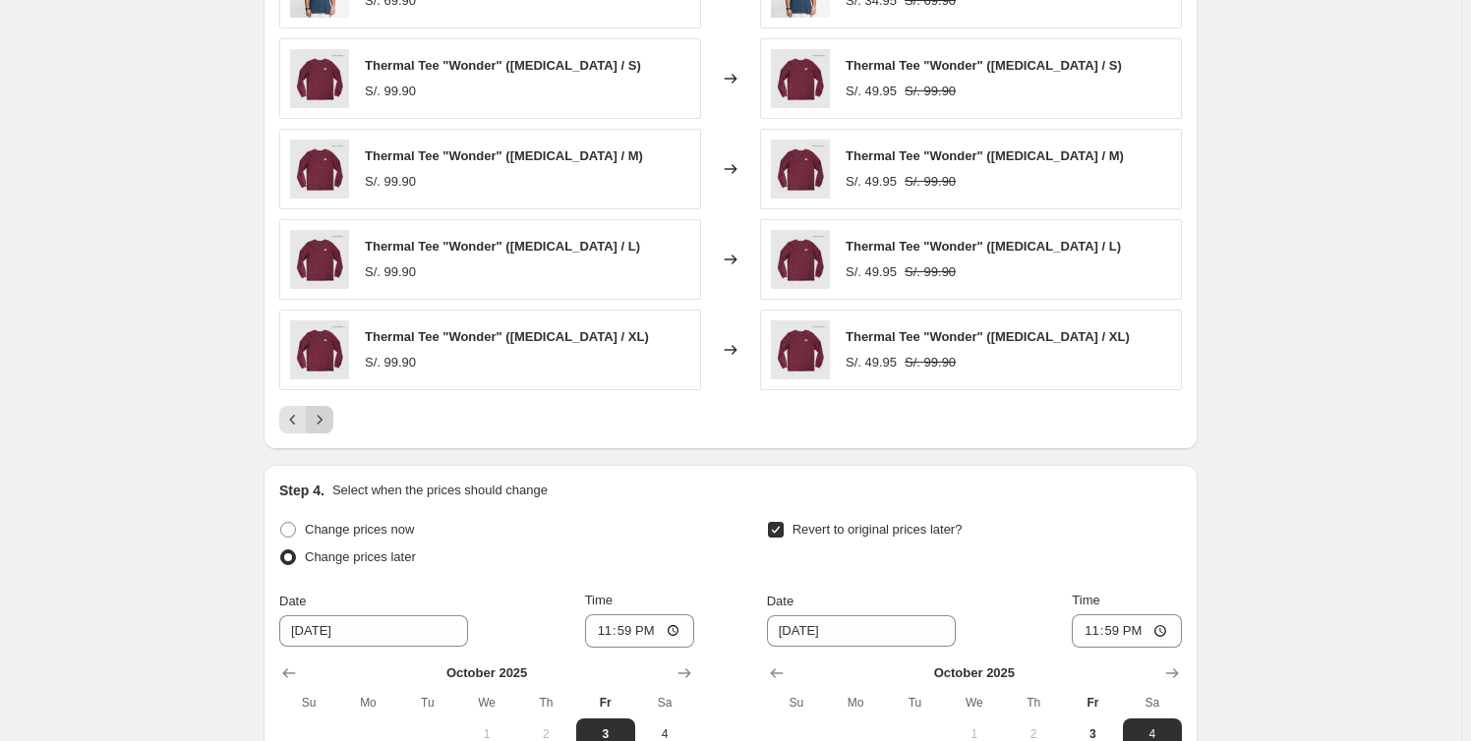
click at [324, 418] on icon "Next" at bounding box center [320, 420] width 20 height 20
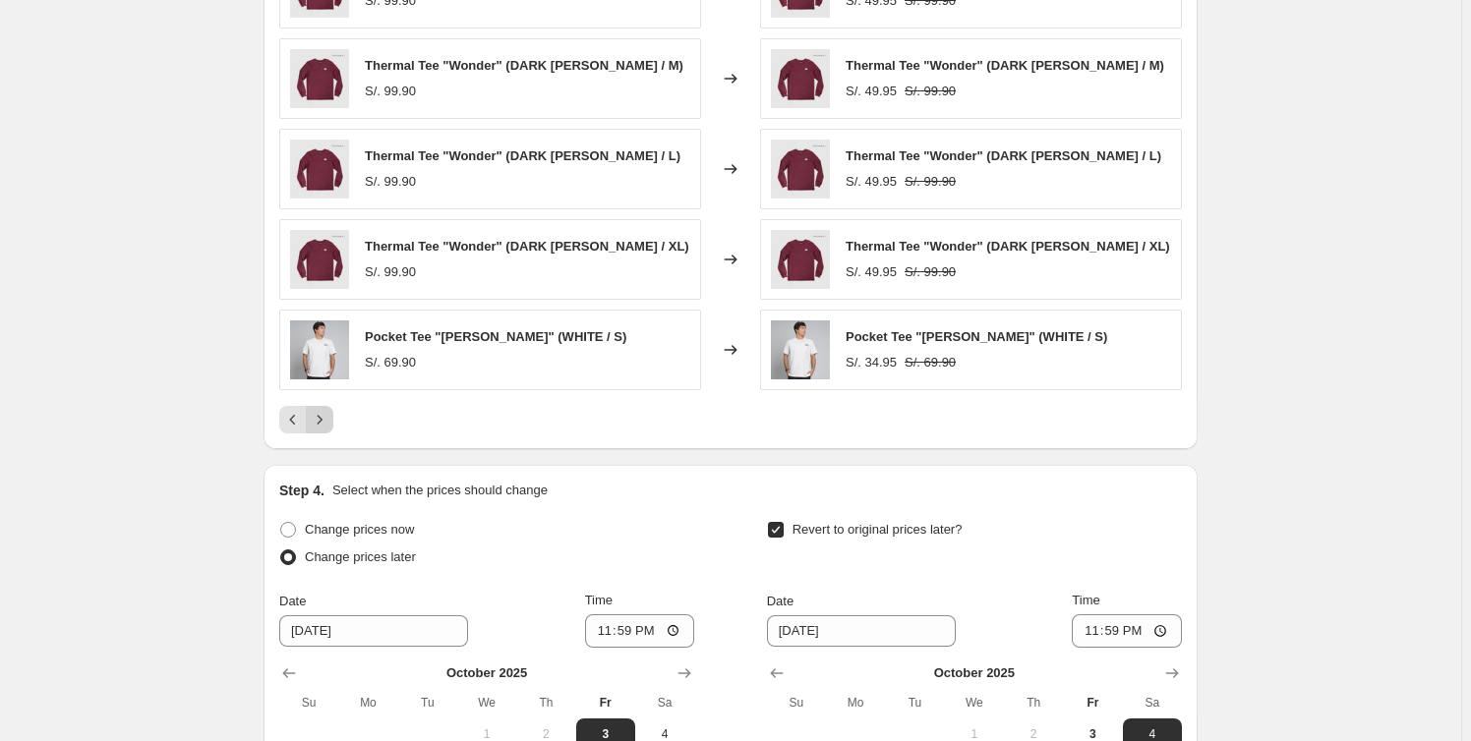
click at [324, 418] on icon "Next" at bounding box center [320, 420] width 20 height 20
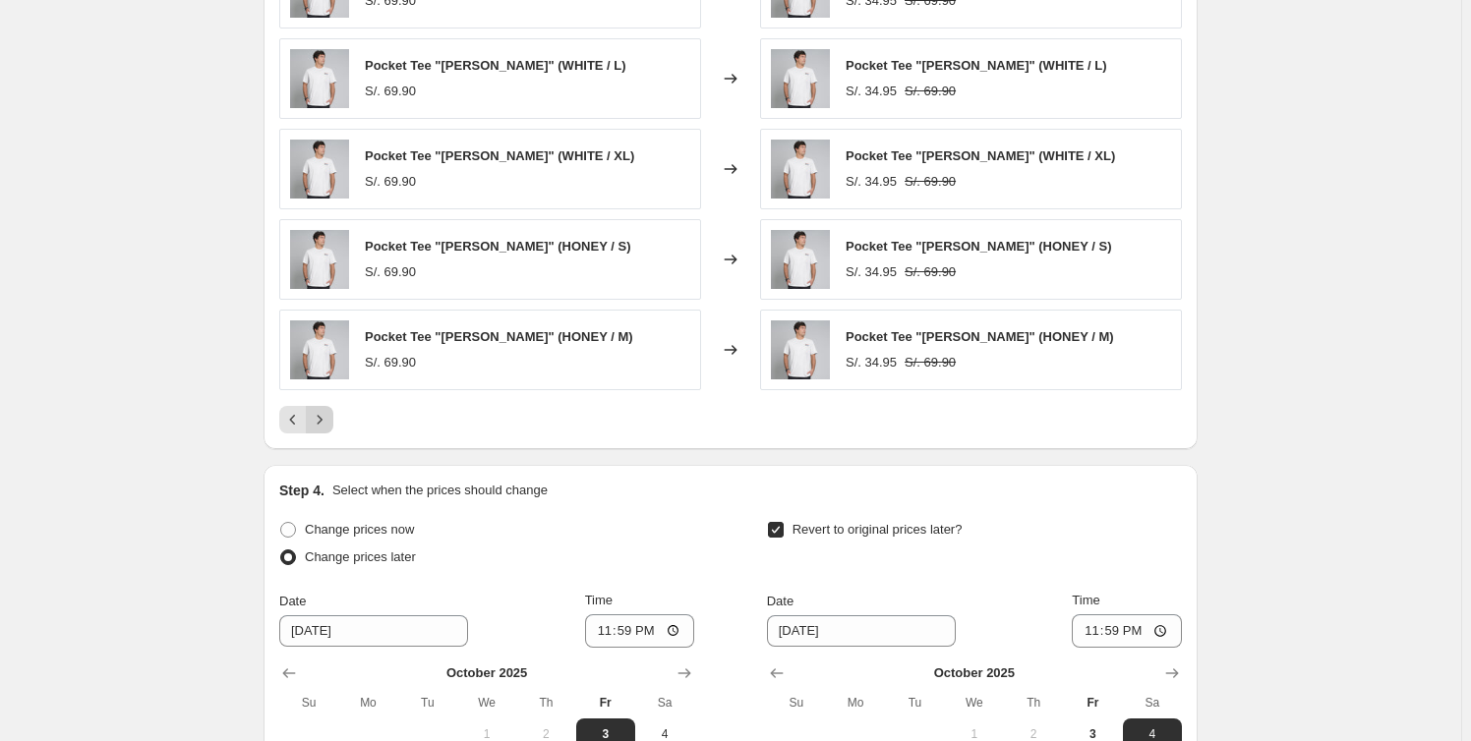
click at [324, 418] on icon "Next" at bounding box center [320, 420] width 20 height 20
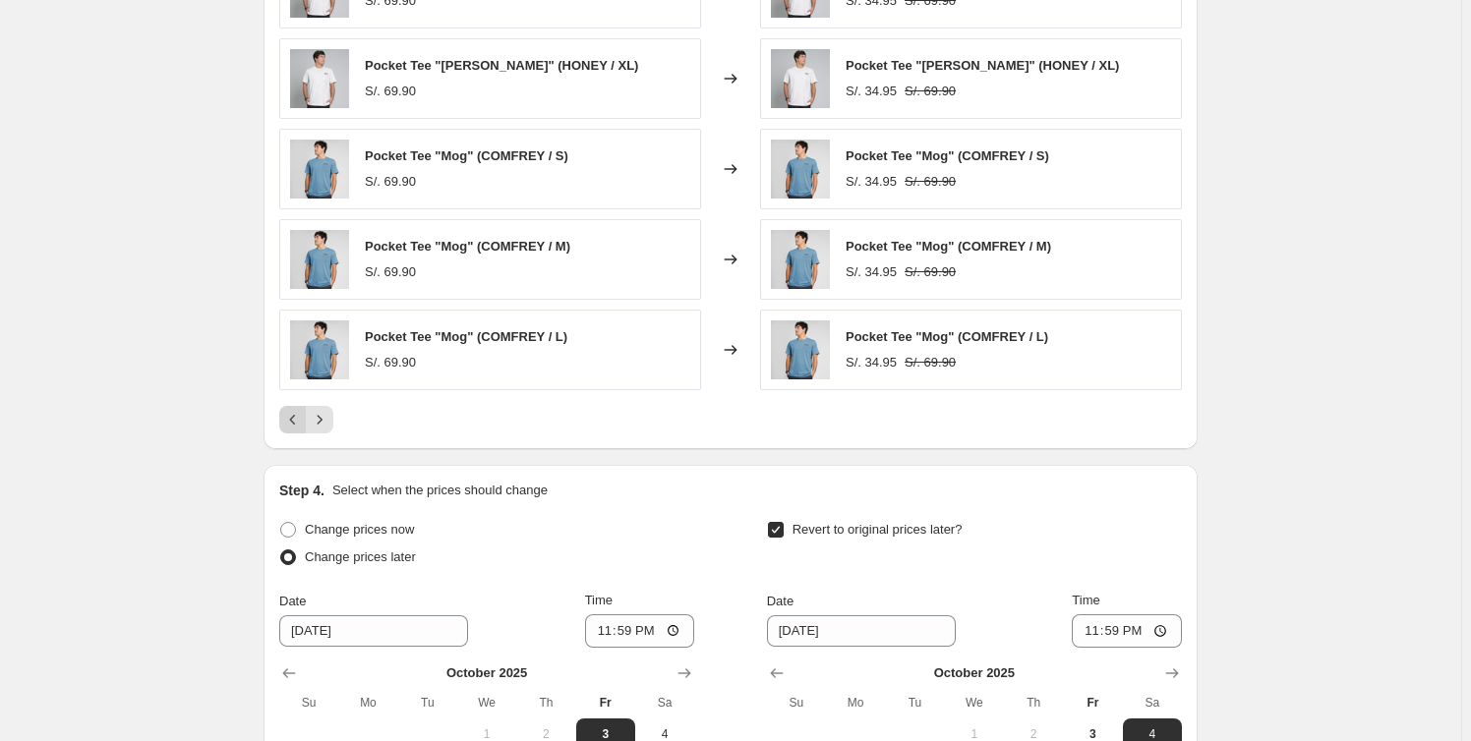
click at [301, 420] on icon "Previous" at bounding box center [293, 420] width 20 height 20
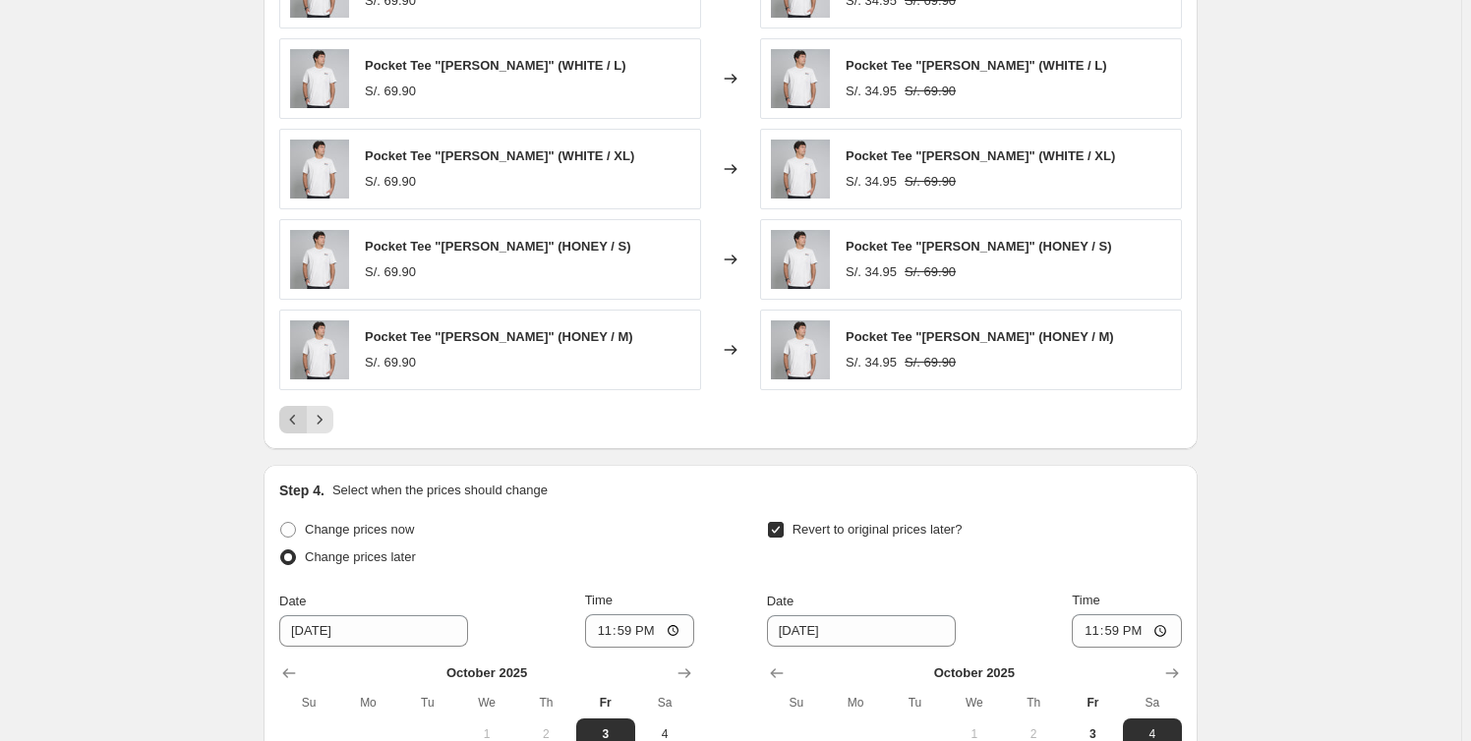
click at [303, 420] on icon "Previous" at bounding box center [293, 420] width 20 height 20
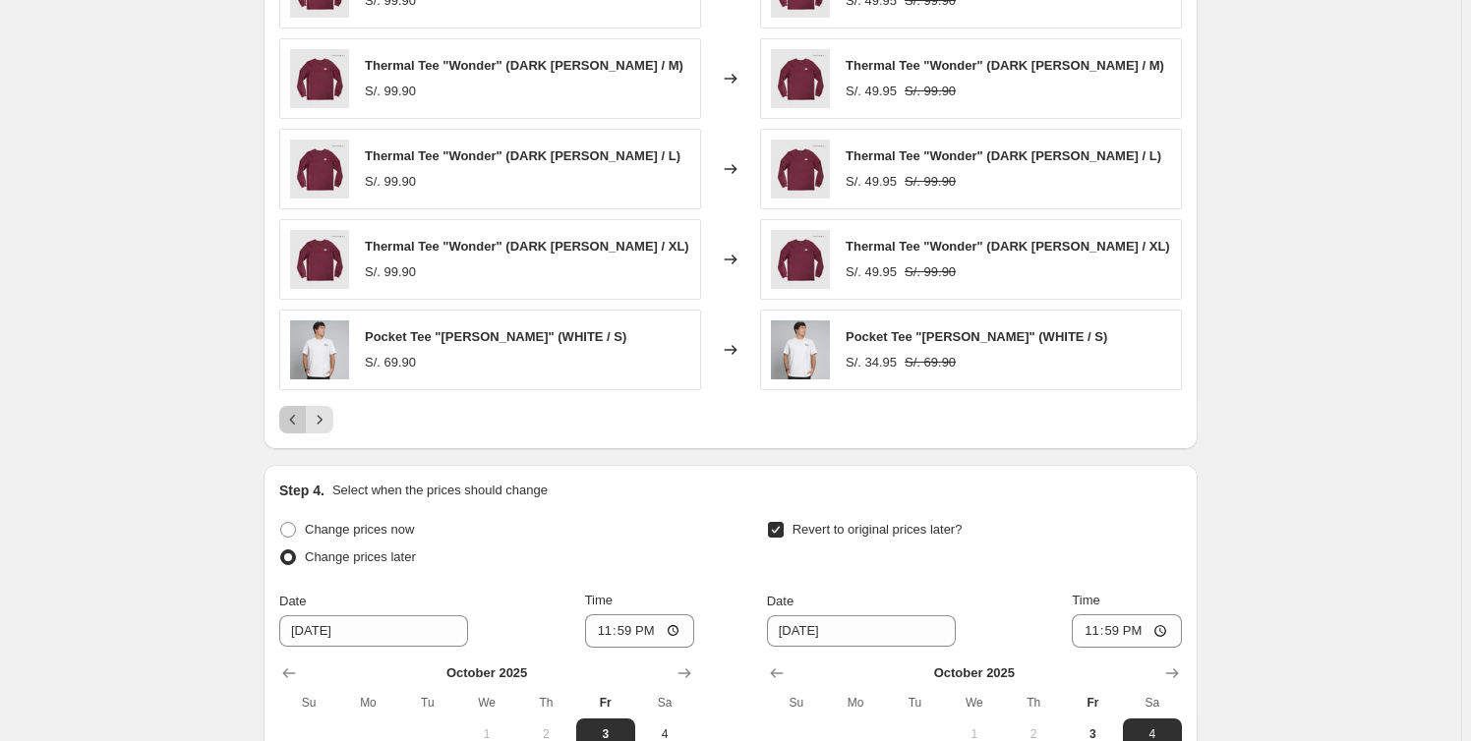
click at [303, 421] on icon "Previous" at bounding box center [293, 420] width 20 height 20
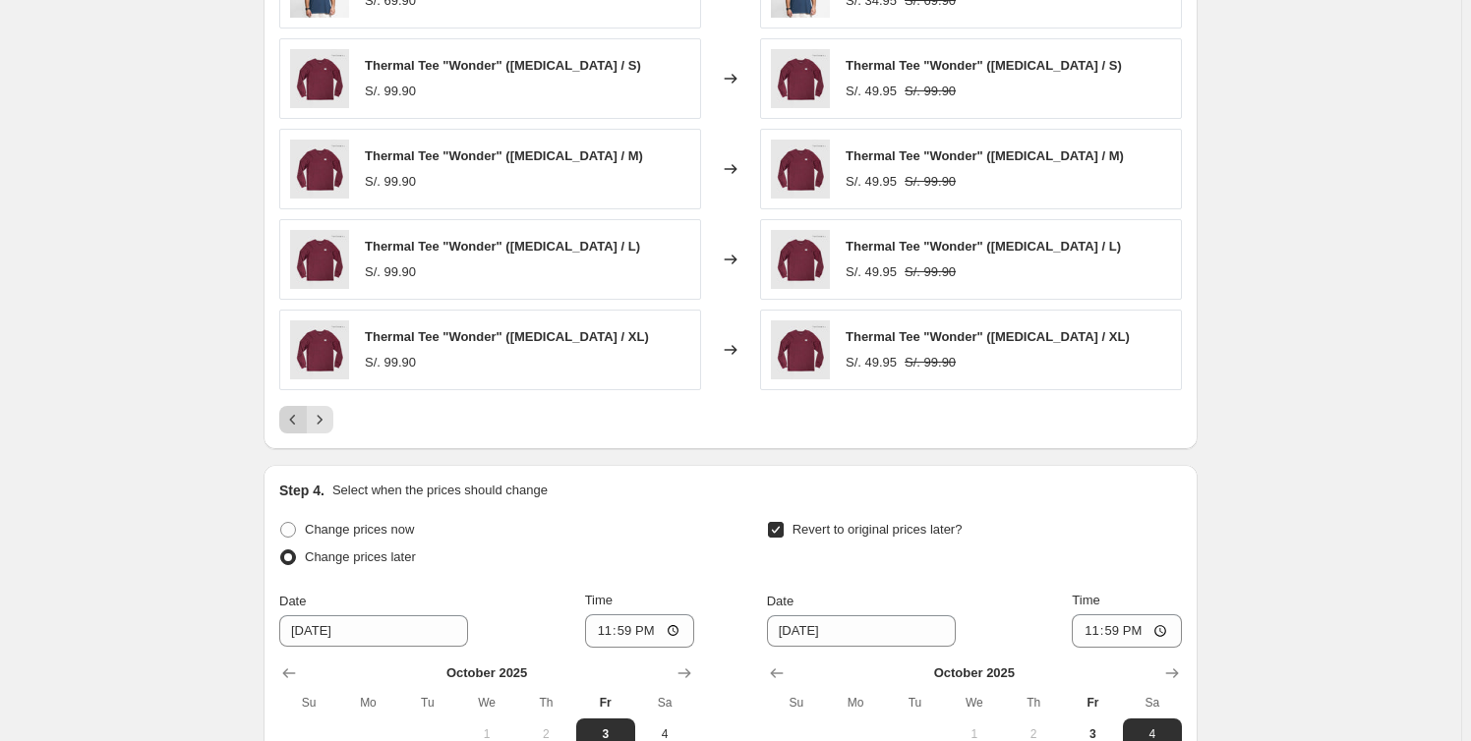
click at [302, 421] on icon "Previous" at bounding box center [293, 420] width 20 height 20
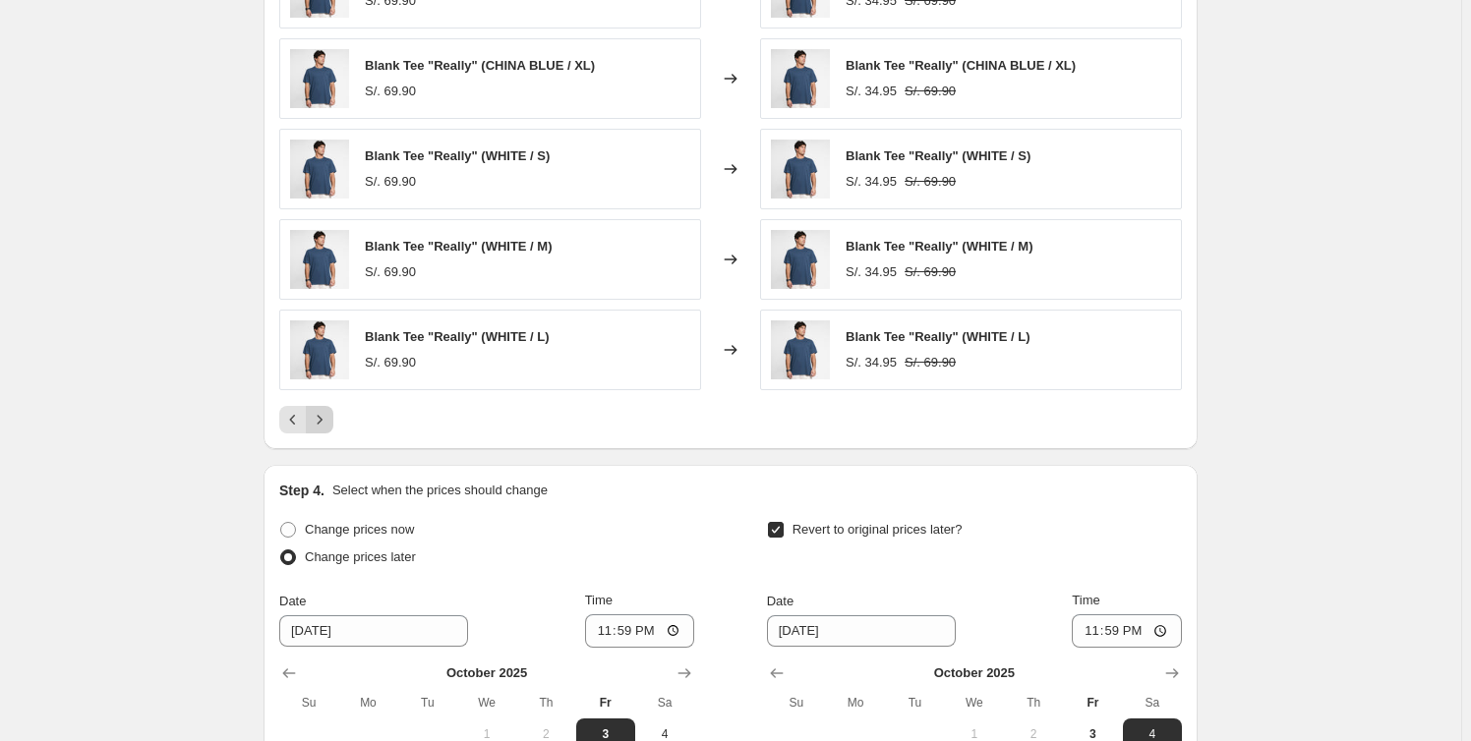
click at [310, 411] on button "Next" at bounding box center [320, 420] width 28 height 28
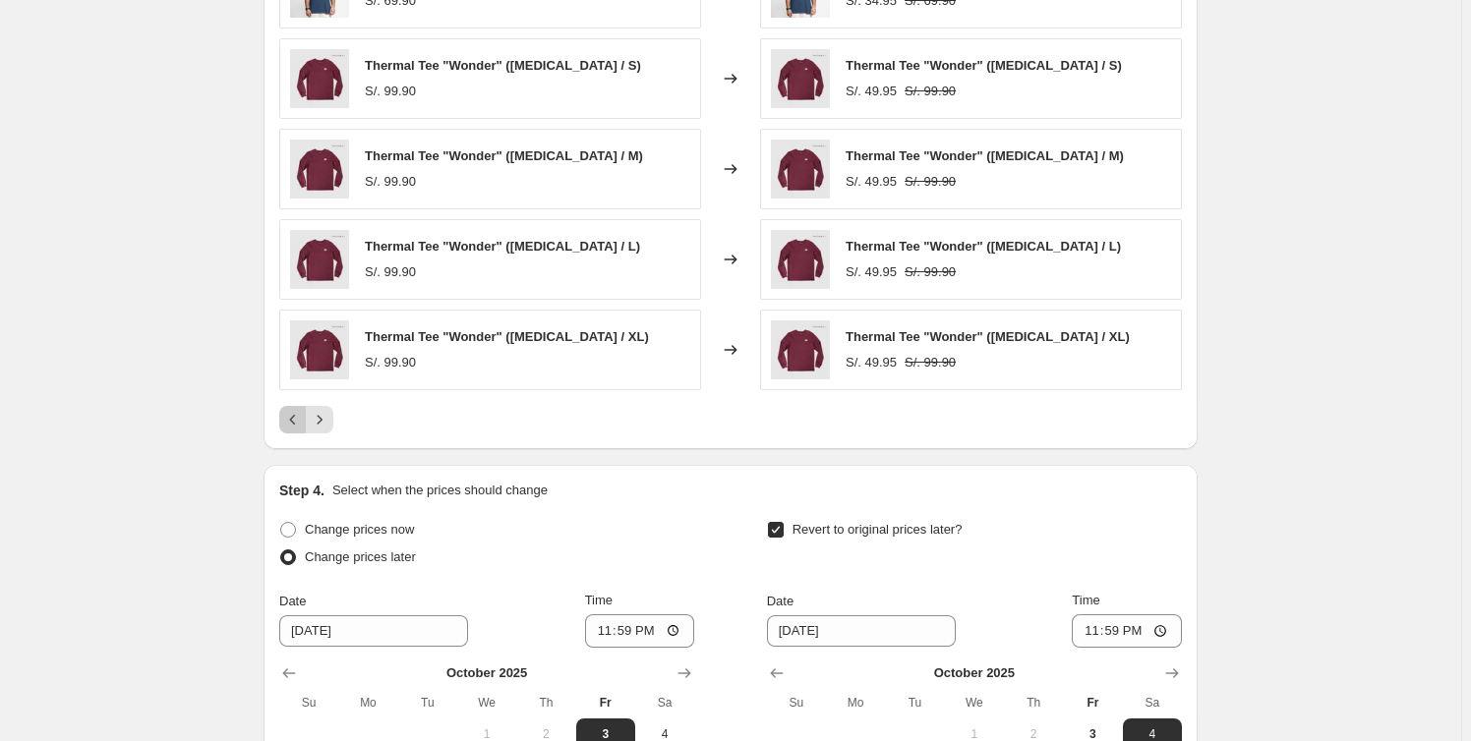
click at [291, 419] on icon "Previous" at bounding box center [293, 420] width 20 height 20
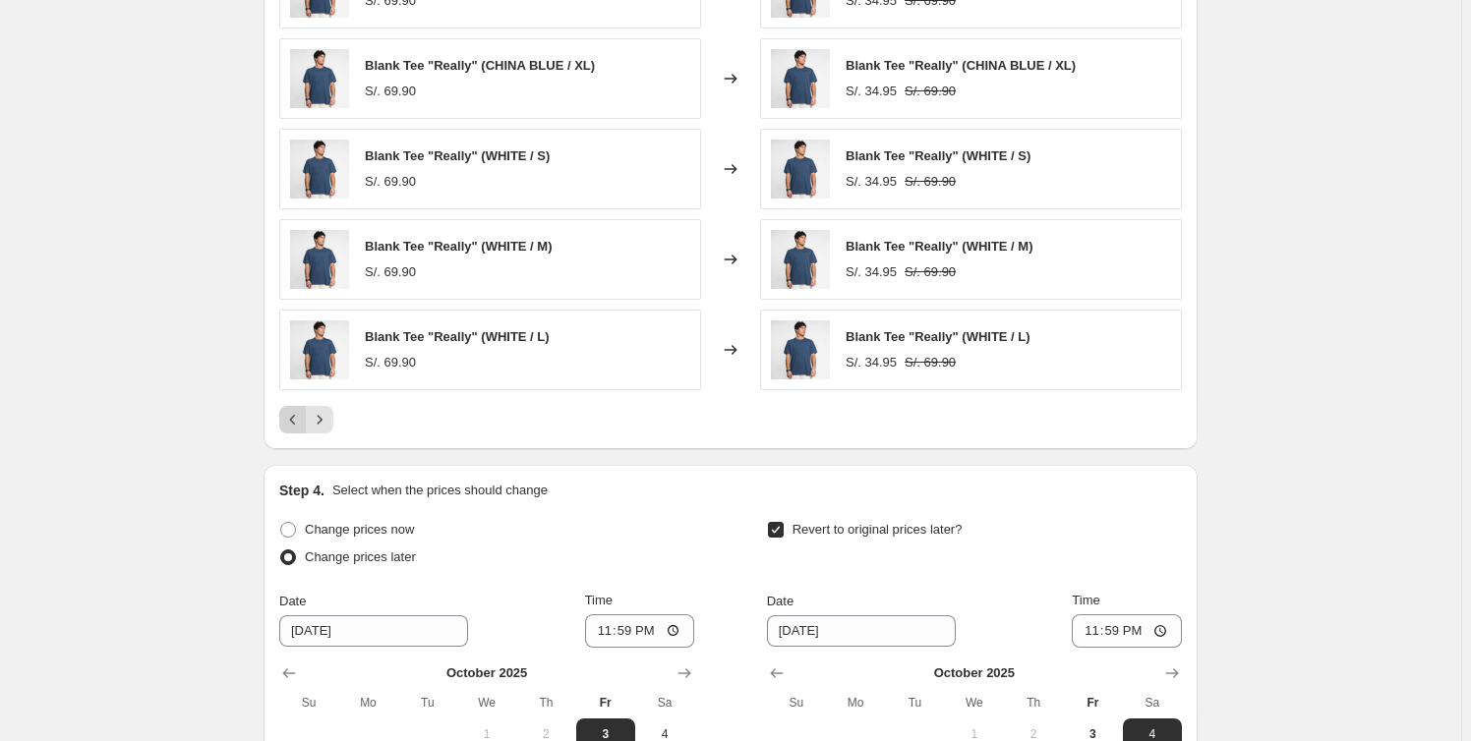
click at [293, 419] on icon "Previous" at bounding box center [293, 420] width 20 height 20
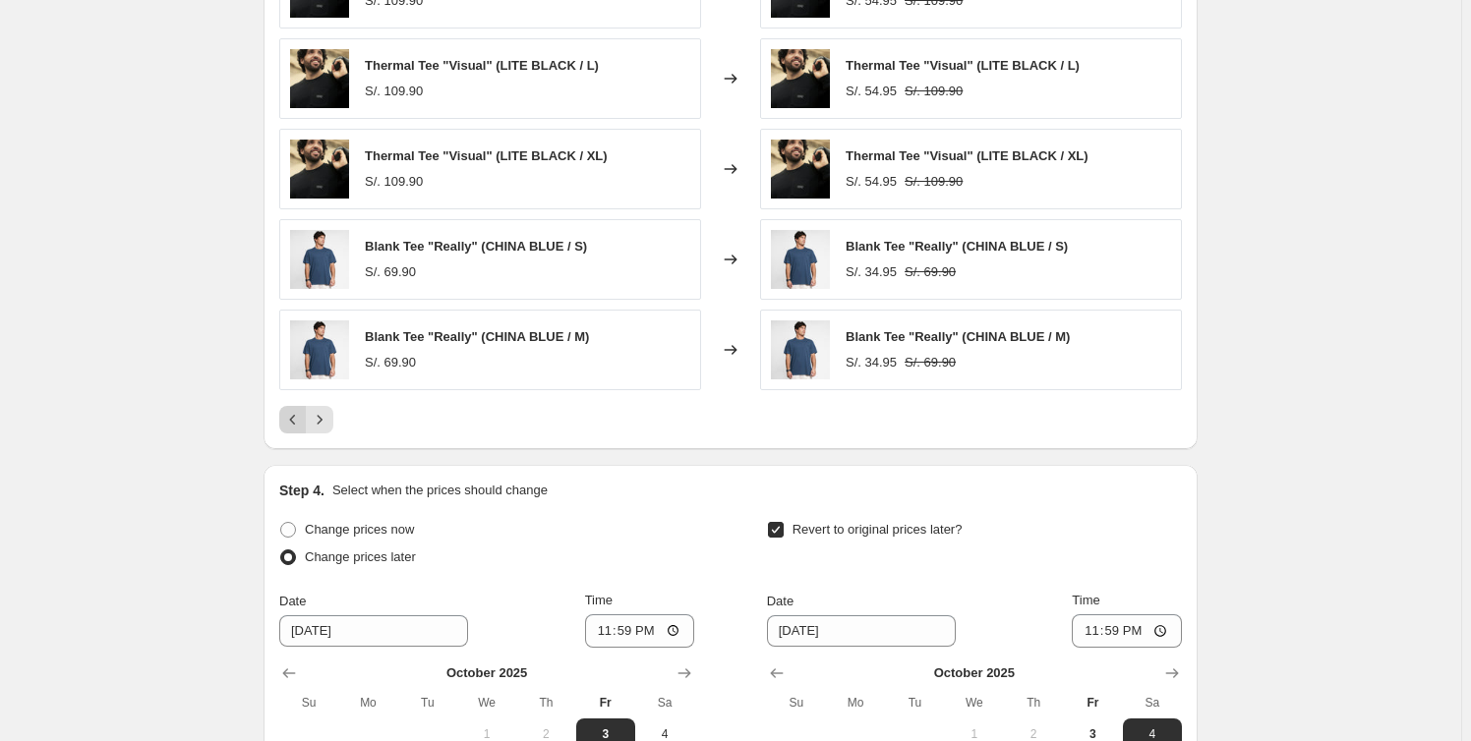
click at [293, 419] on icon "Previous" at bounding box center [293, 420] width 20 height 20
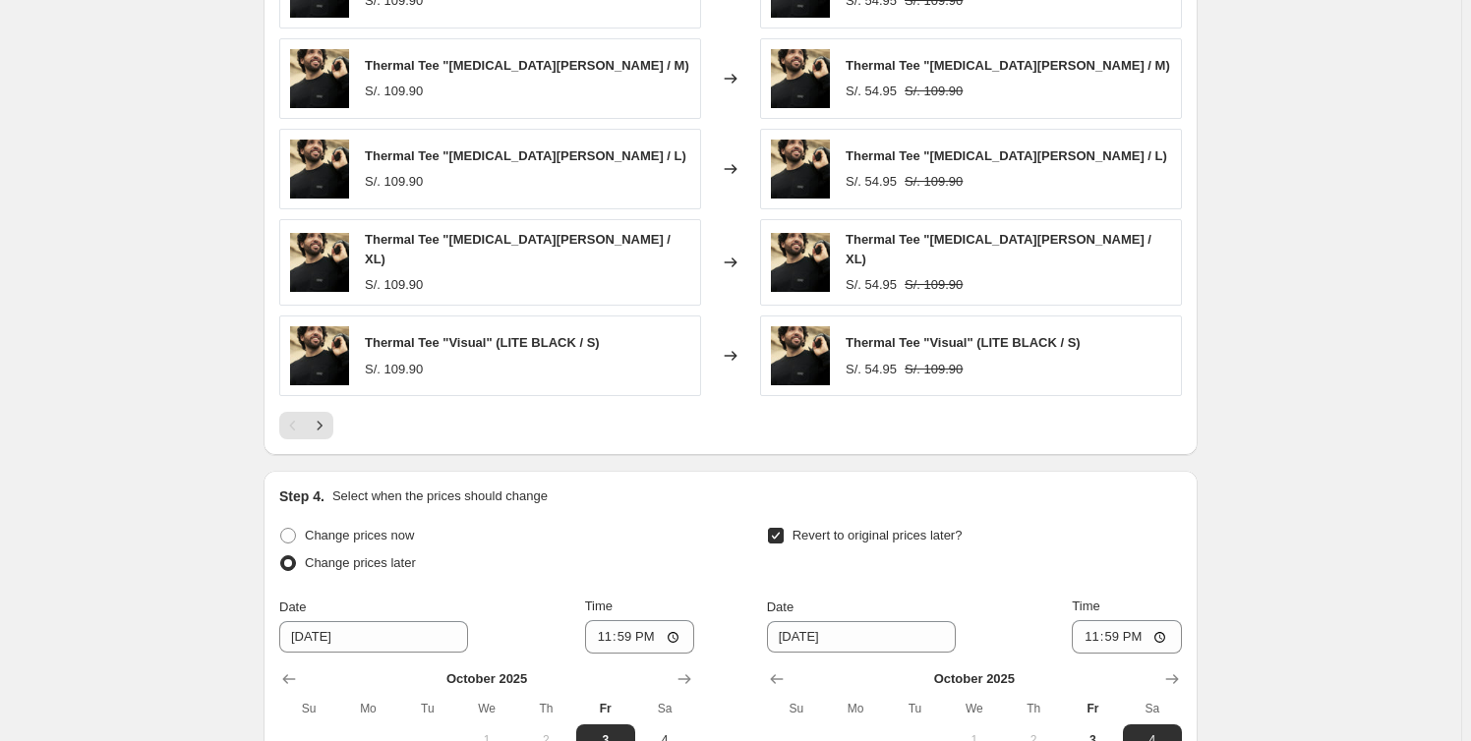
click at [295, 419] on div "Pagination" at bounding box center [293, 426] width 28 height 28
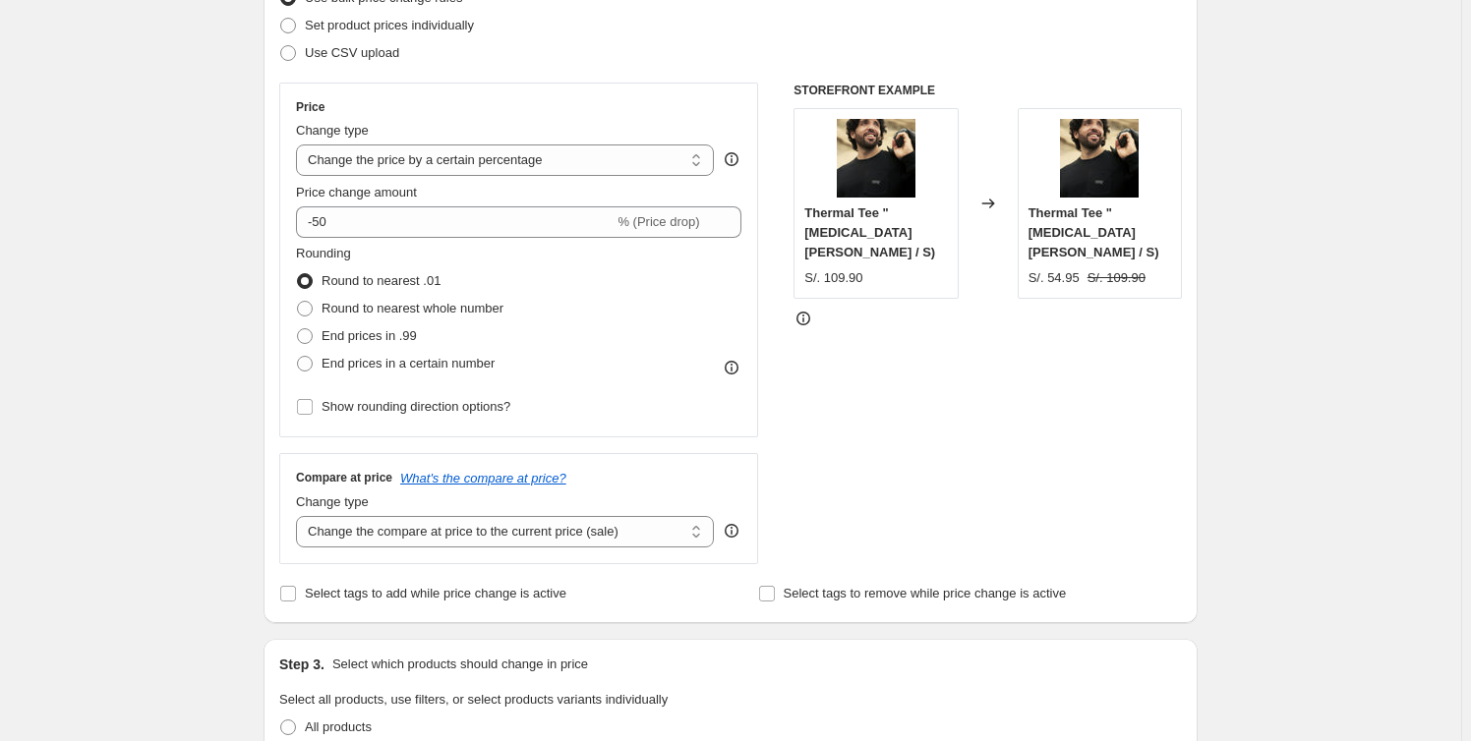
scroll to position [1867, 0]
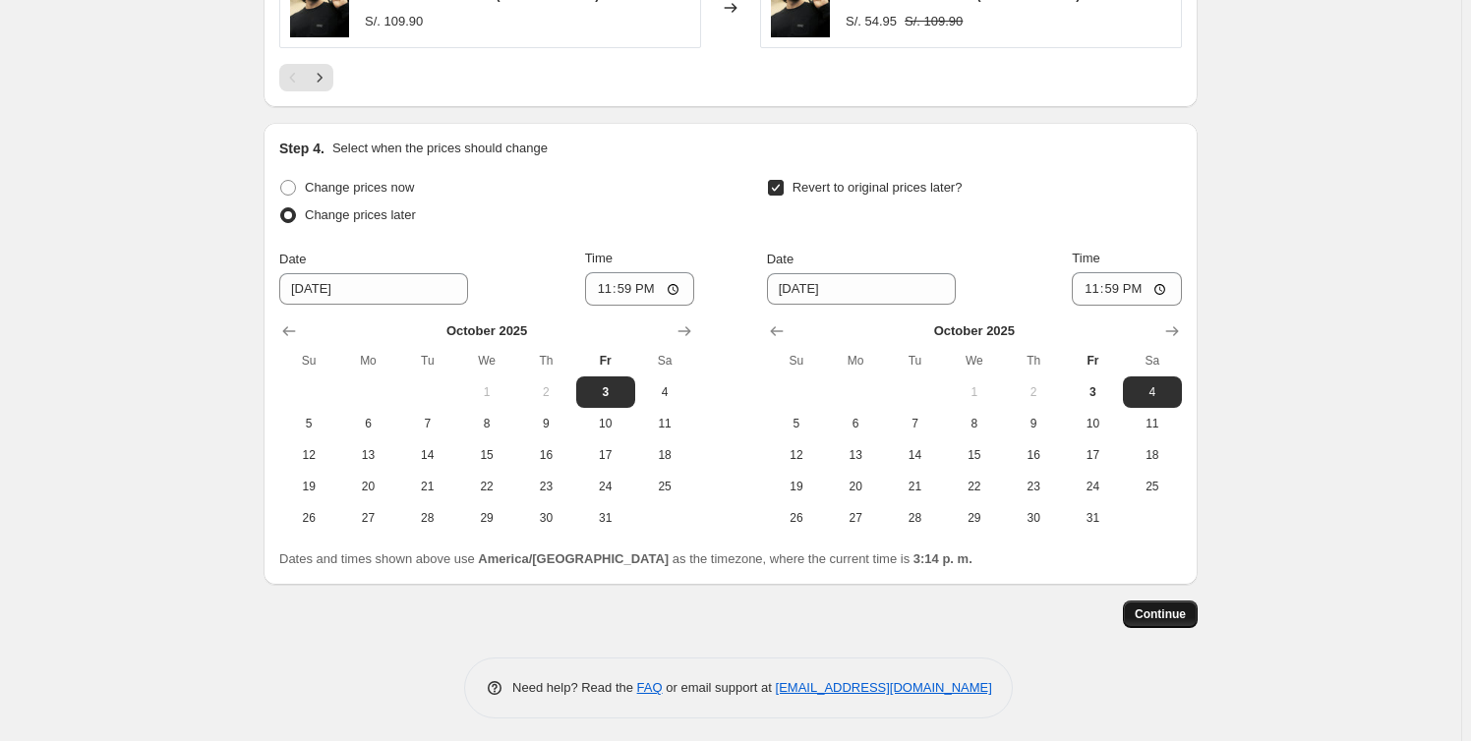
click at [1180, 609] on span "Continue" at bounding box center [1160, 615] width 51 height 16
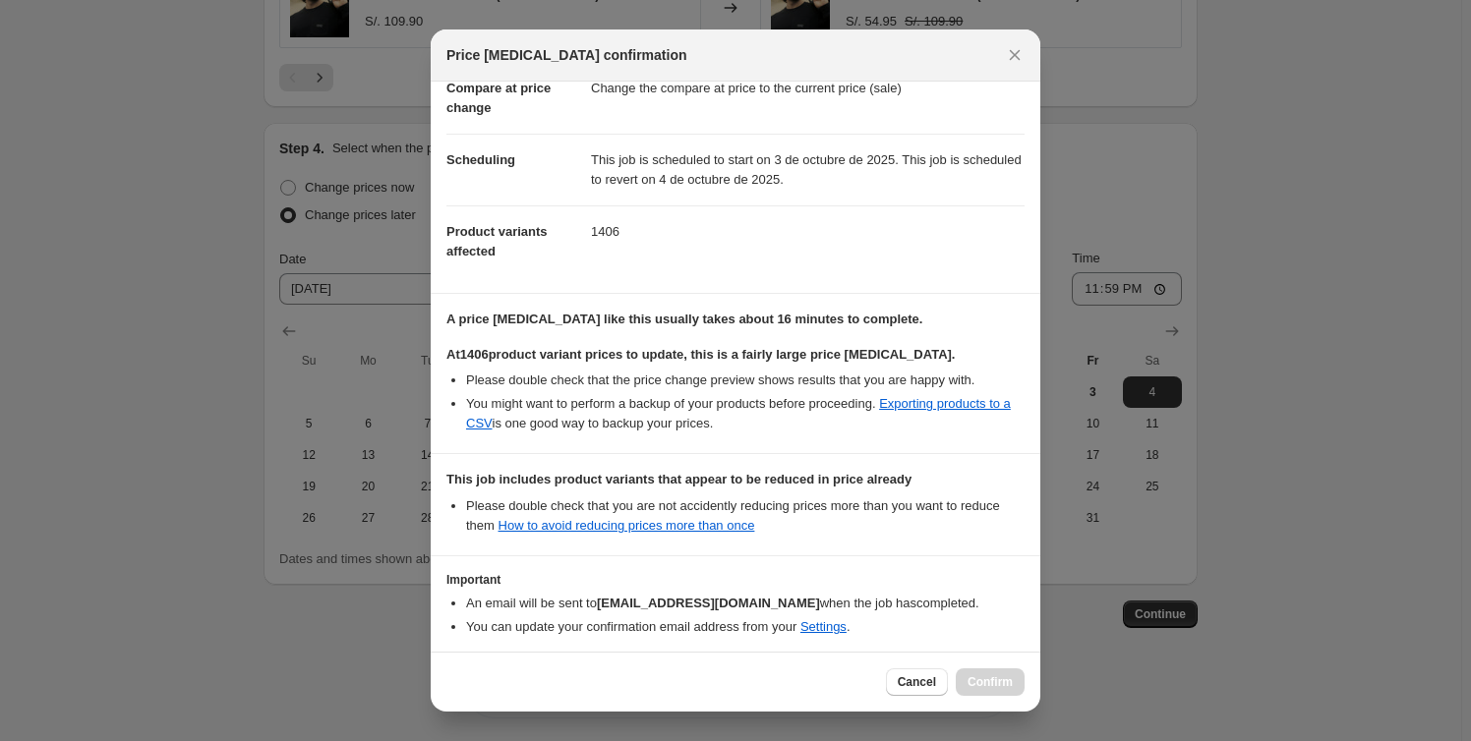
scroll to position [190, 0]
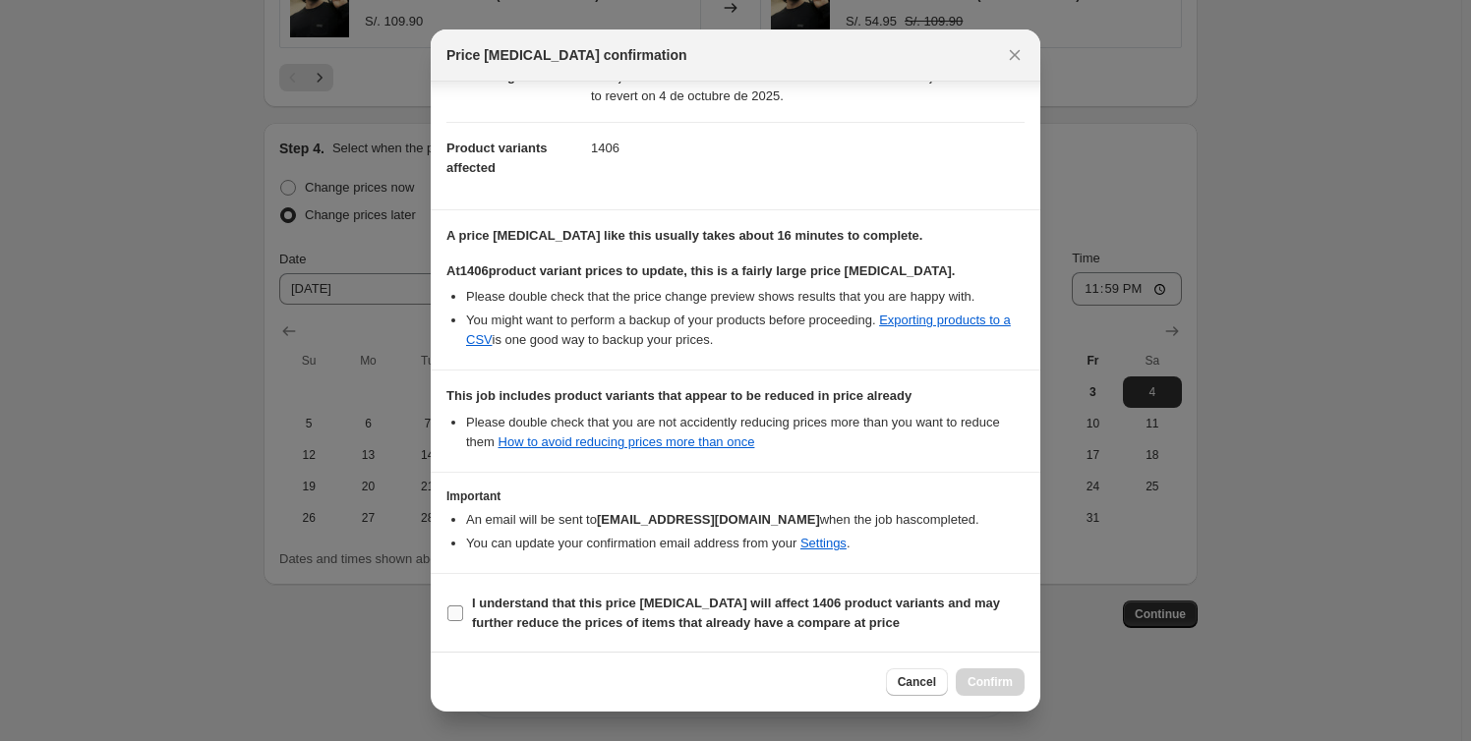
click at [463, 617] on span ":r24:" at bounding box center [455, 614] width 18 height 18
click at [463, 617] on input "I understand that this price [MEDICAL_DATA] will affect 1406 product variants a…" at bounding box center [455, 614] width 16 height 16
checkbox input "true"
click at [1011, 689] on button "Confirm" at bounding box center [990, 683] width 69 height 28
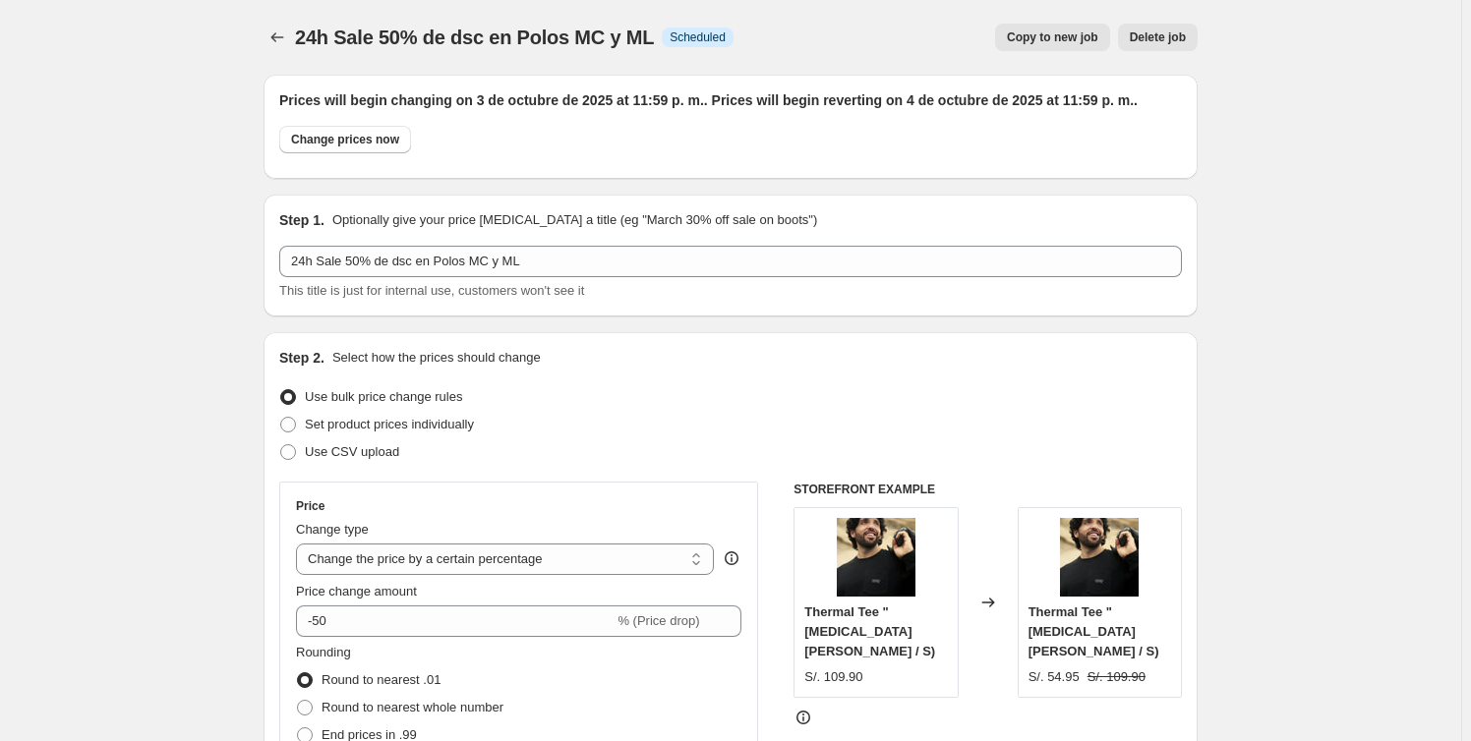
click at [275, 41] on icon "Price change jobs" at bounding box center [277, 38] width 20 height 20
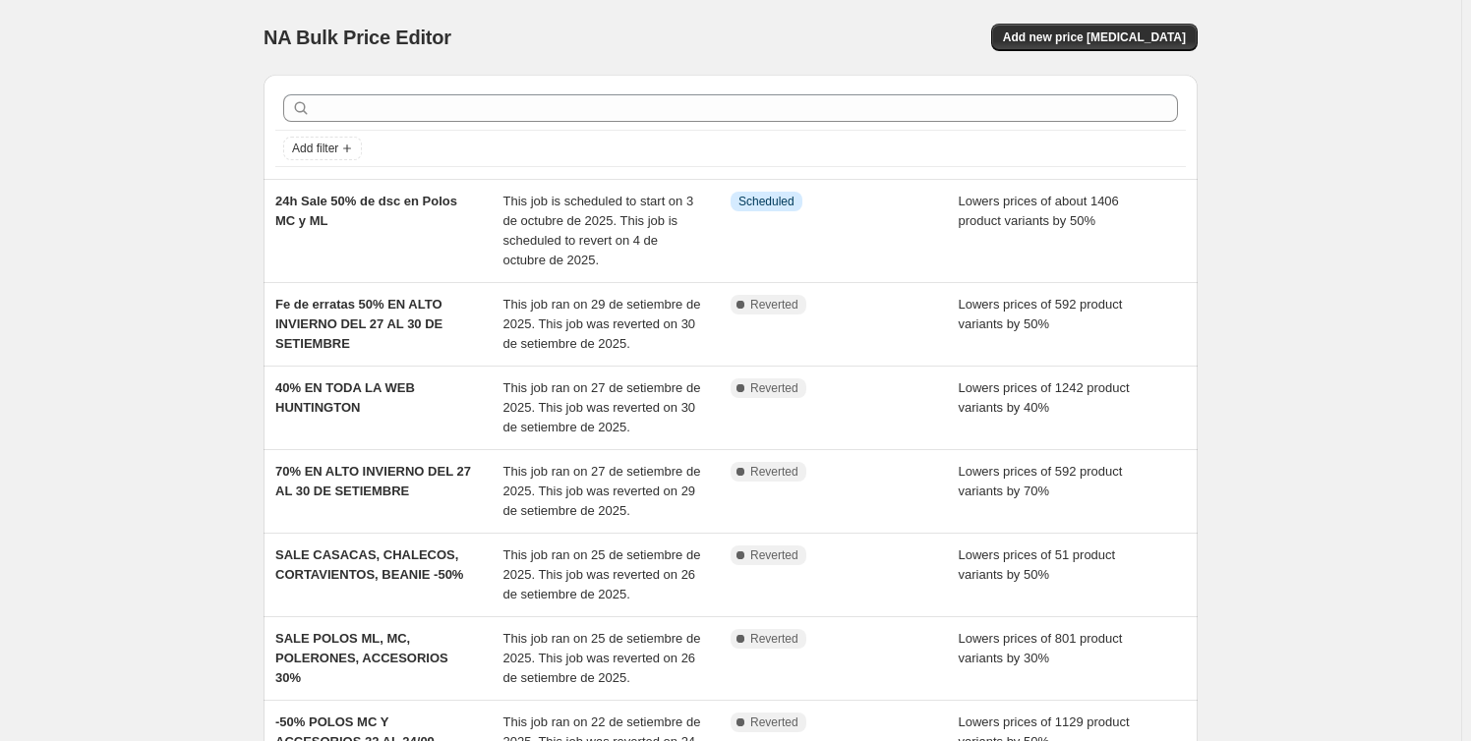
drag, startPoint x: 1311, startPoint y: 268, endPoint x: 1479, endPoint y: 167, distance: 196.3
click at [1313, 267] on div "NA Bulk Price Editor. This page is ready NA Bulk Price Editor Add new price [ME…" at bounding box center [730, 614] width 1461 height 1229
click at [1242, 193] on div "NA Bulk Price Editor. This page is ready NA Bulk Price Editor Add new price [ME…" at bounding box center [730, 614] width 1461 height 1229
drag, startPoint x: 1337, startPoint y: 107, endPoint x: 1341, endPoint y: 49, distance: 58.2
click at [1341, 49] on div "NA Bulk Price Editor. This page is ready NA Bulk Price Editor Add new price [ME…" at bounding box center [730, 614] width 1461 height 1229
